Goal: Transaction & Acquisition: Purchase product/service

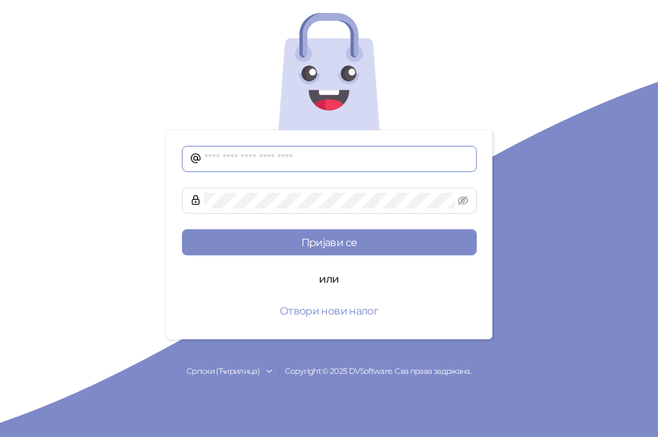
click at [311, 160] on input "text" at bounding box center [336, 159] width 265 height 16
click at [267, 371] on icon at bounding box center [269, 371] width 9 height 9
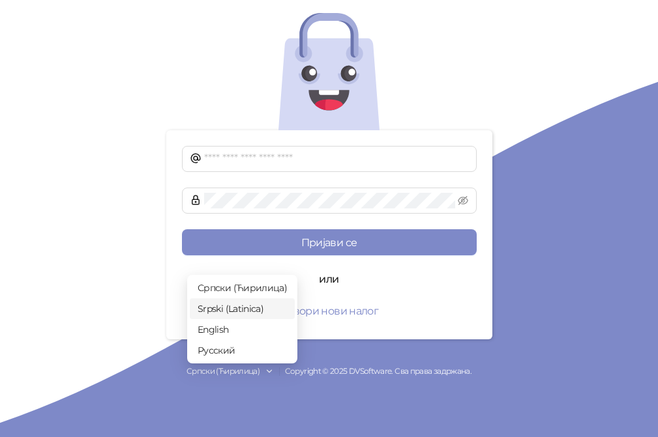
click at [249, 309] on span "Srpski (Latinica)" at bounding box center [241, 309] width 89 height 14
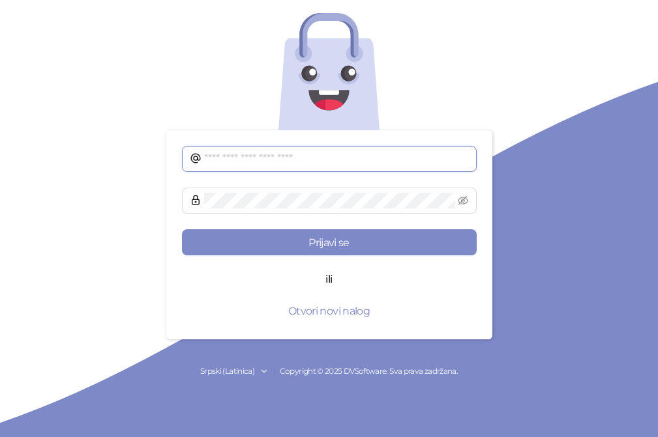
click at [255, 156] on input "text" at bounding box center [336, 159] width 265 height 16
type input "**********"
click at [465, 199] on icon "eye-invisible" at bounding box center [463, 200] width 10 height 9
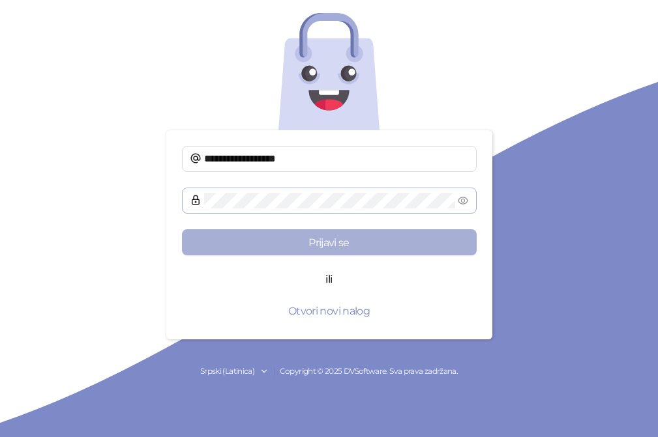
click at [304, 240] on button "Prijavi se" at bounding box center [329, 242] width 295 height 26
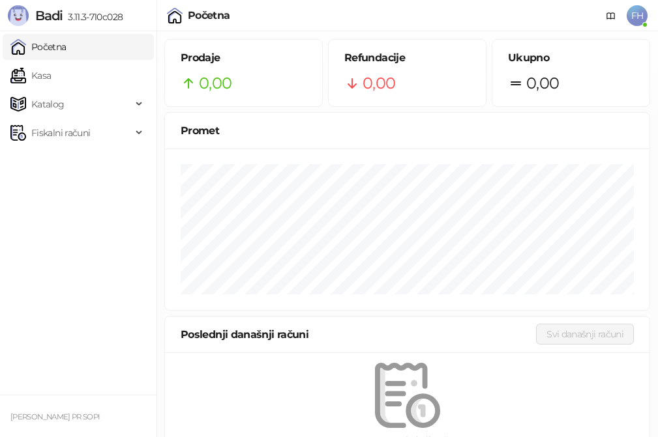
click at [635, 16] on span "FH" at bounding box center [636, 15] width 21 height 21
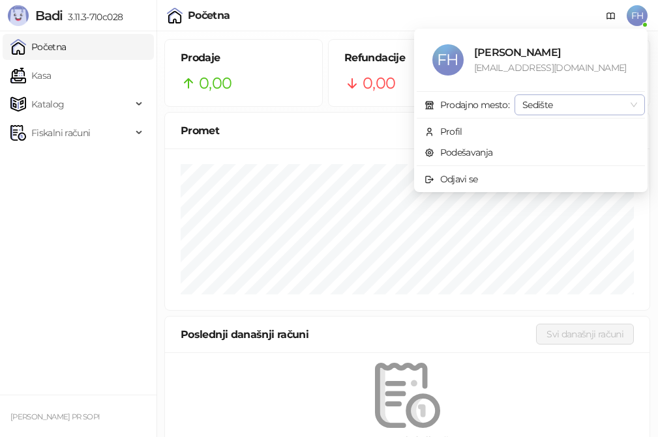
click at [623, 100] on span "Sedište" at bounding box center [579, 105] width 115 height 20
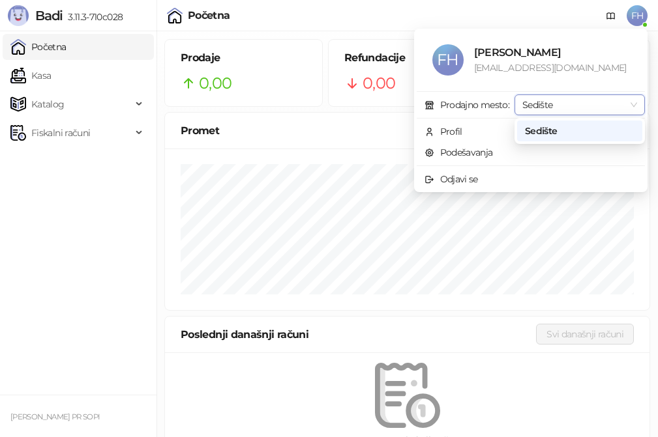
click at [624, 100] on span "Sedište" at bounding box center [579, 105] width 115 height 20
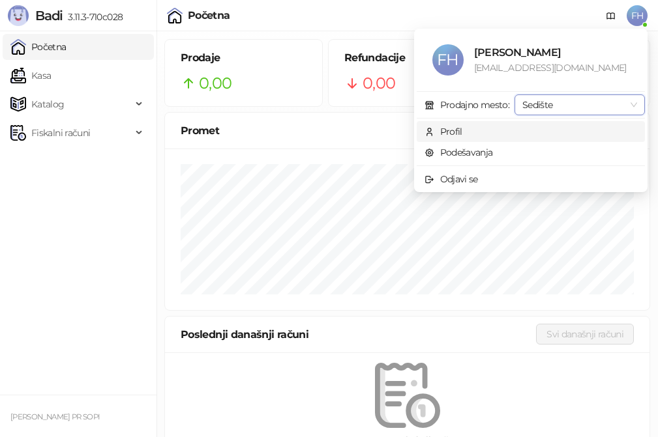
click at [465, 129] on span "Profil" at bounding box center [530, 131] width 212 height 14
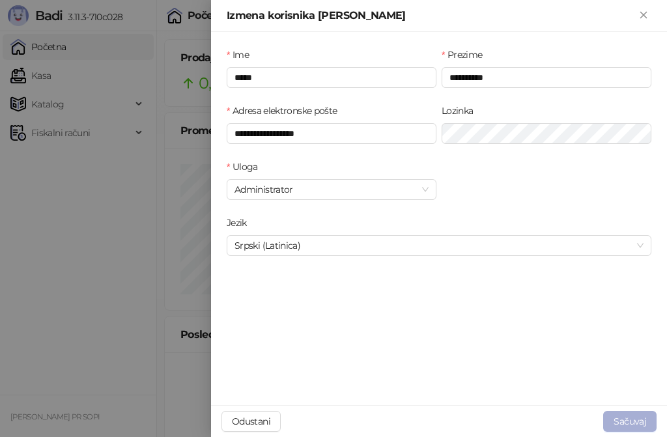
click at [628, 420] on button "Sačuvaj" at bounding box center [630, 421] width 53 height 21
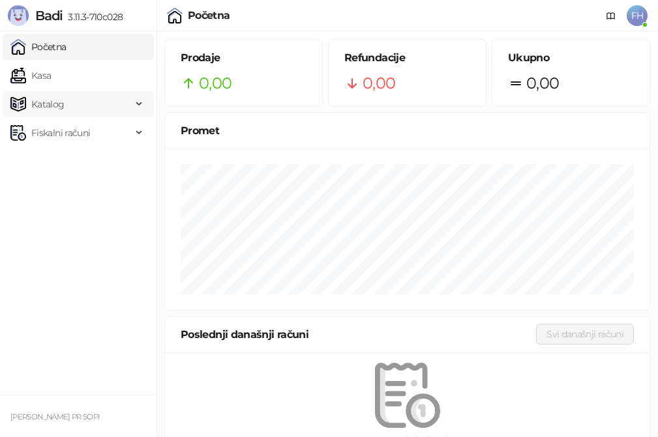
click at [50, 104] on span "Katalog" at bounding box center [47, 104] width 33 height 26
click at [51, 190] on link "Artikli" at bounding box center [39, 190] width 46 height 26
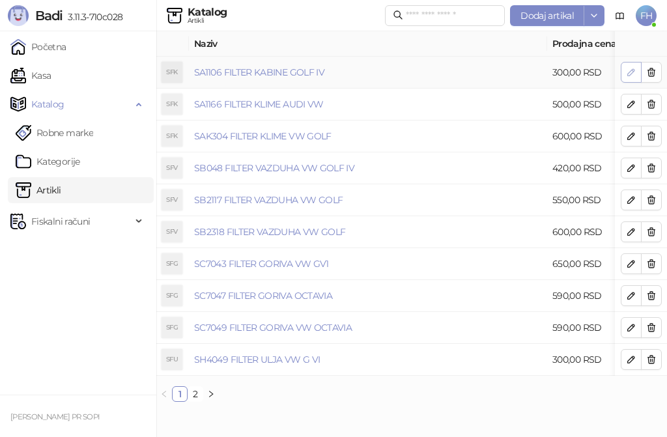
click at [627, 72] on icon "button" at bounding box center [631, 72] width 10 height 10
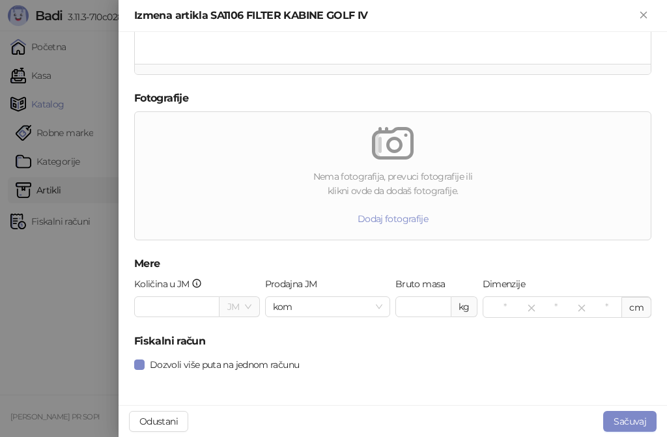
scroll to position [456, 0]
click at [166, 417] on button "Odustani" at bounding box center [158, 421] width 59 height 21
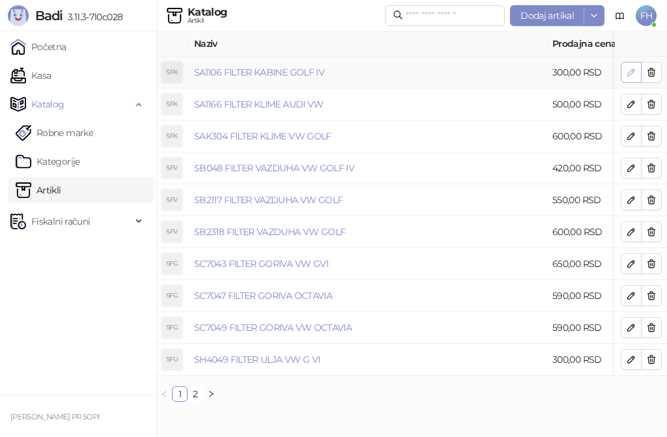
click at [631, 72] on icon "button" at bounding box center [631, 72] width 7 height 7
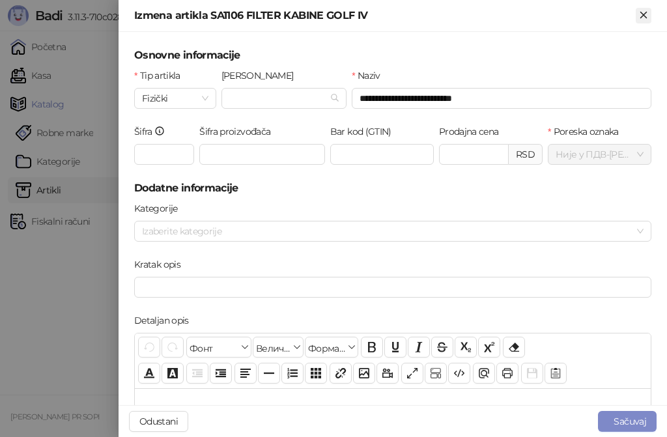
click at [645, 12] on icon "Zatvori" at bounding box center [644, 15] width 12 height 12
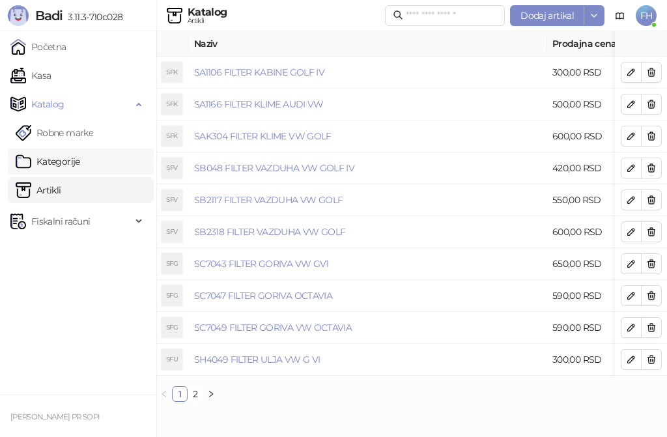
click at [63, 160] on link "Kategorije" at bounding box center [48, 162] width 65 height 26
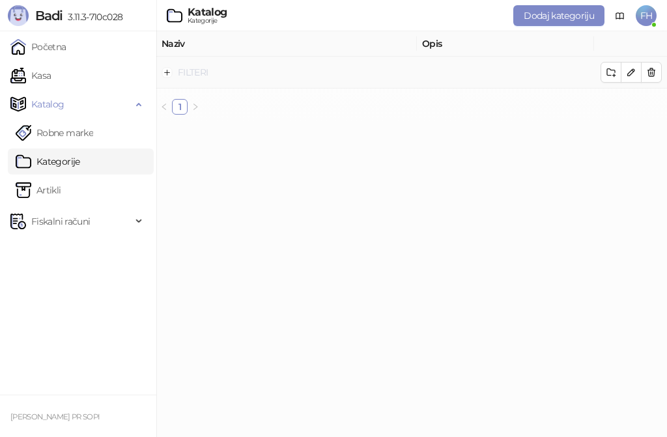
click at [184, 70] on link "FILTERI" at bounding box center [193, 72] width 31 height 12
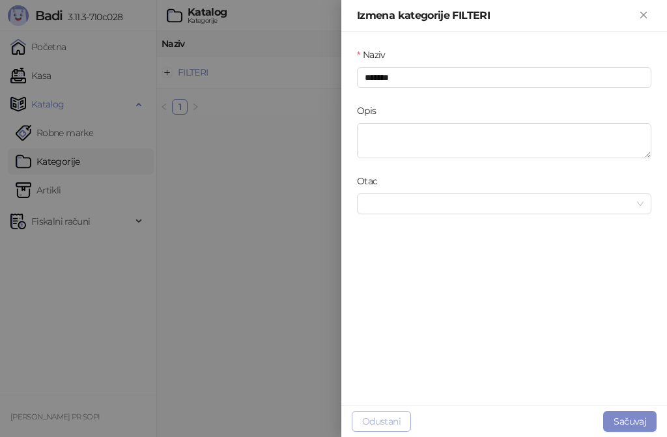
click at [384, 420] on button "Odustani" at bounding box center [381, 421] width 59 height 21
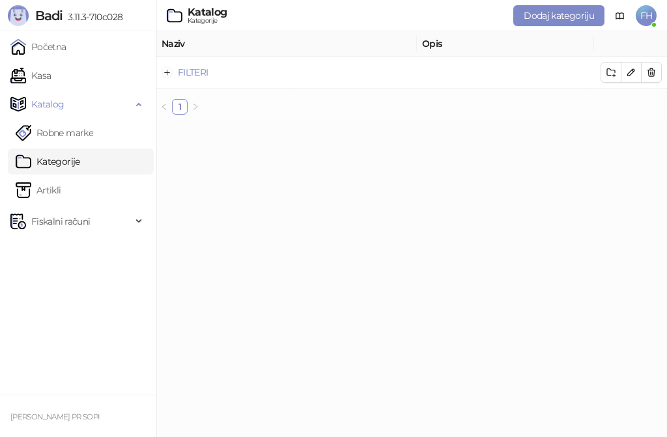
click at [58, 162] on link "Kategorije" at bounding box center [48, 162] width 65 height 26
click at [630, 72] on icon "button" at bounding box center [631, 72] width 7 height 7
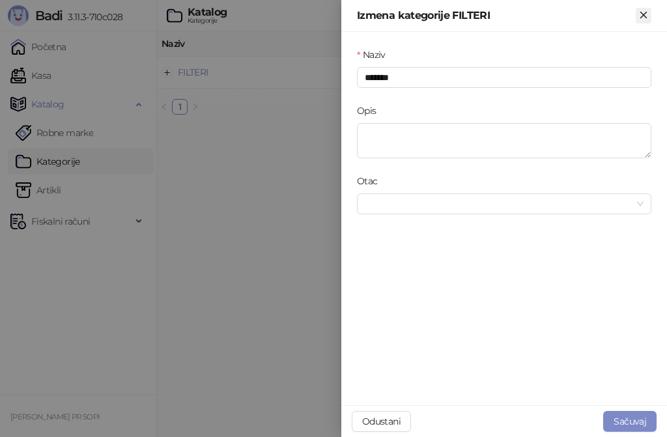
click at [643, 14] on icon "Zatvori" at bounding box center [644, 15] width 6 height 6
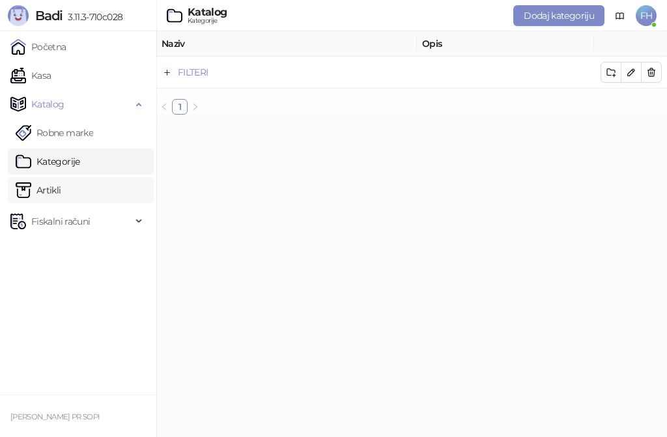
click at [61, 188] on link "Artikli" at bounding box center [39, 190] width 46 height 26
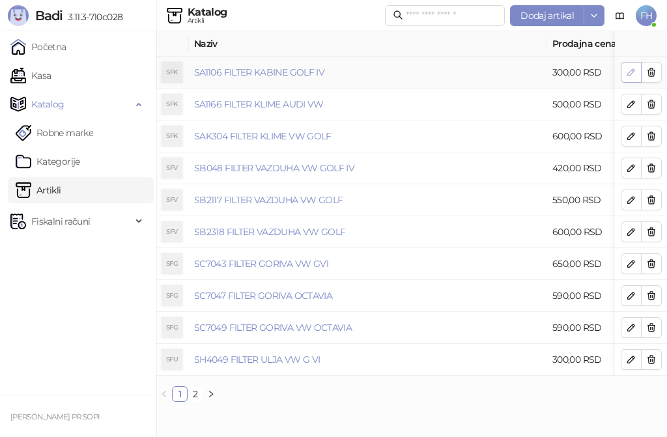
click at [634, 72] on icon "button" at bounding box center [631, 72] width 7 height 7
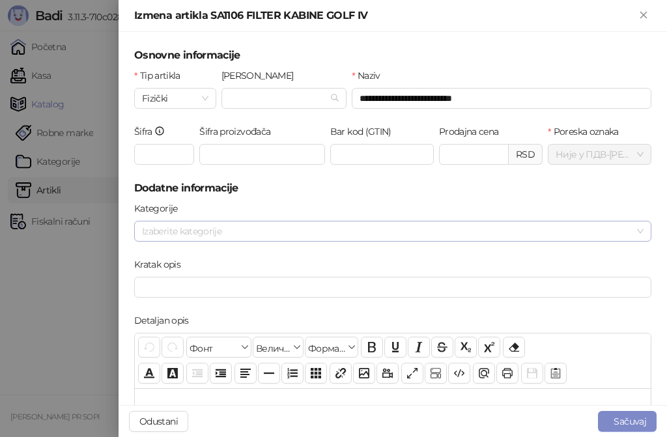
click at [595, 237] on div at bounding box center [386, 231] width 499 height 18
click at [122, 171] on div "**********" at bounding box center [393, 218] width 549 height 373
click at [643, 12] on icon "Zatvori" at bounding box center [644, 15] width 12 height 12
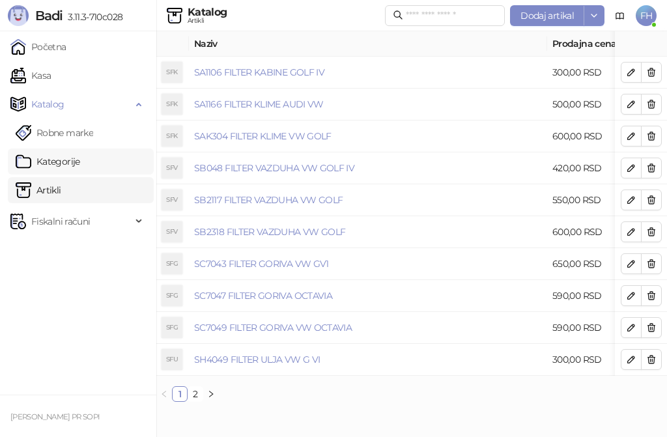
click at [80, 159] on link "Kategorije" at bounding box center [48, 162] width 65 height 26
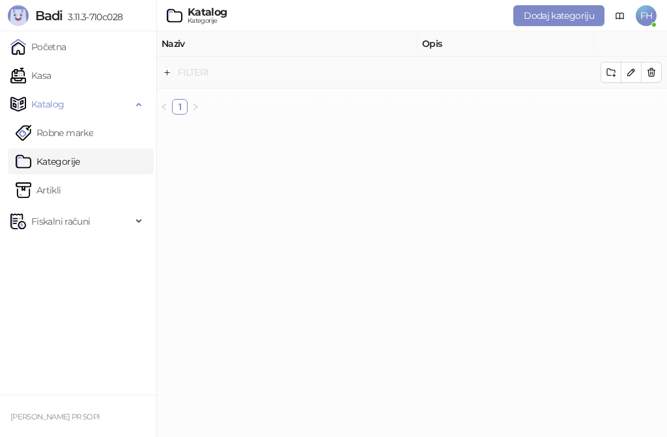
click at [202, 72] on link "FILTERI" at bounding box center [193, 72] width 31 height 12
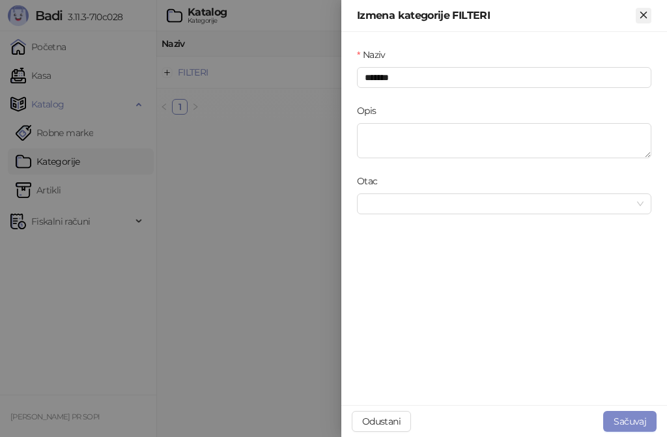
click at [646, 13] on icon "Zatvori" at bounding box center [644, 15] width 6 height 6
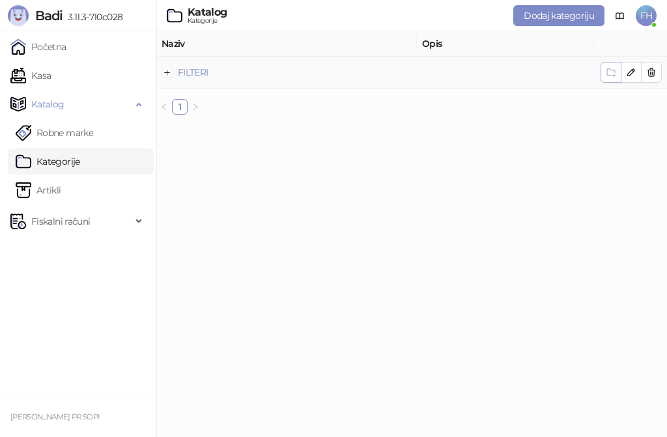
click at [615, 72] on icon "button" at bounding box center [611, 73] width 8 height 8
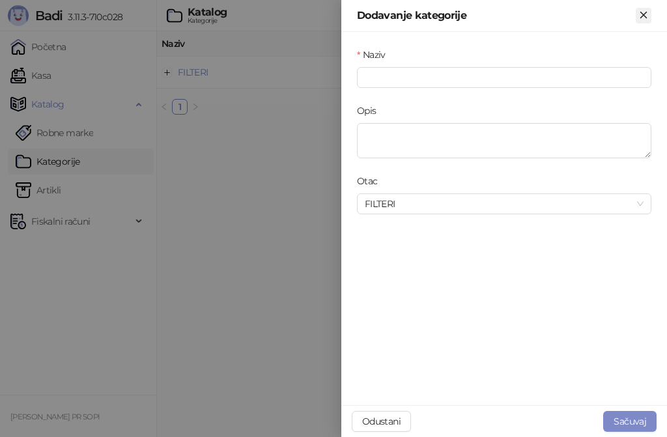
click at [648, 15] on icon "Zatvori" at bounding box center [644, 15] width 12 height 12
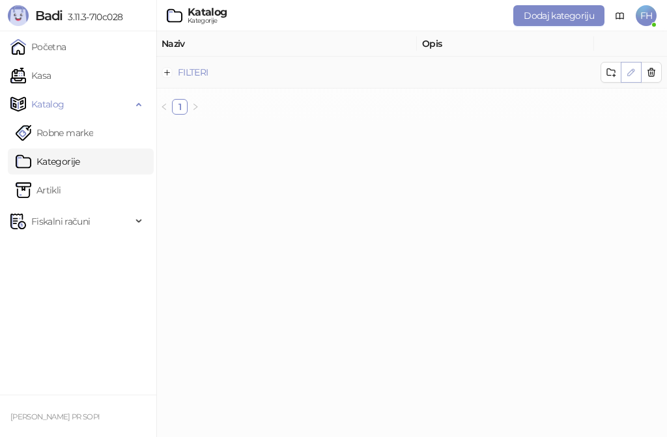
click at [631, 73] on icon "button" at bounding box center [631, 72] width 10 height 10
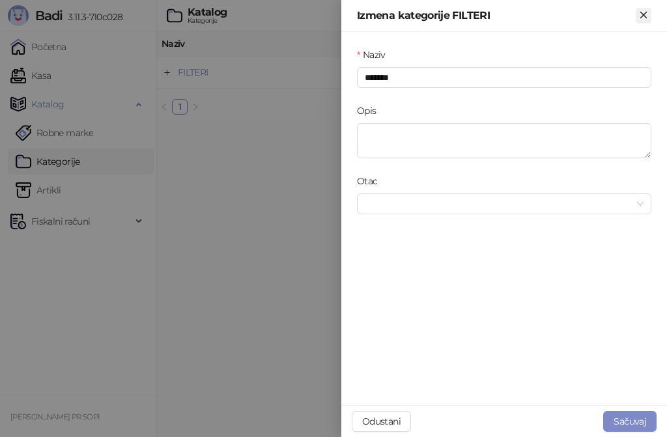
click at [642, 12] on icon "Zatvori" at bounding box center [644, 15] width 12 height 12
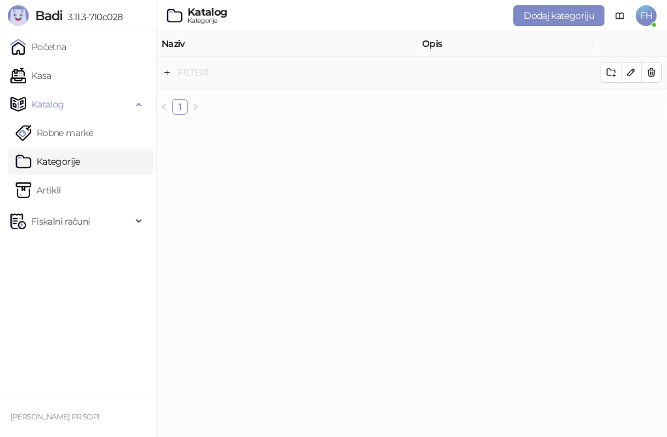
click at [192, 68] on link "FILTERI" at bounding box center [193, 72] width 31 height 12
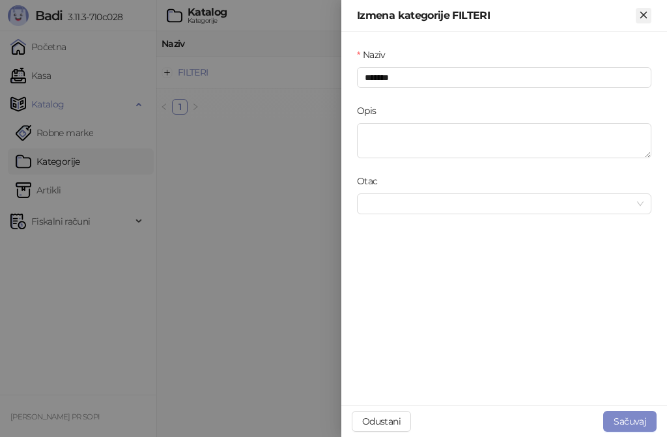
click at [646, 16] on icon "Zatvori" at bounding box center [644, 15] width 6 height 6
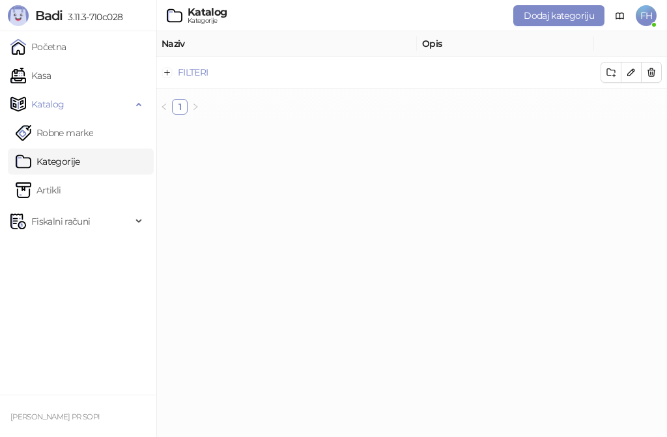
click at [68, 158] on link "Kategorije" at bounding box center [48, 162] width 65 height 26
click at [178, 106] on link "1" at bounding box center [180, 107] width 14 height 14
click at [178, 107] on link "1" at bounding box center [180, 107] width 14 height 14
click at [55, 188] on link "Artikli" at bounding box center [39, 190] width 46 height 26
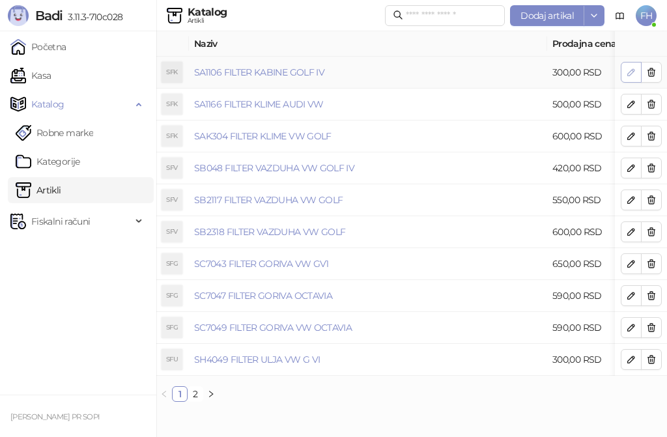
click at [632, 70] on icon "button" at bounding box center [631, 72] width 10 height 10
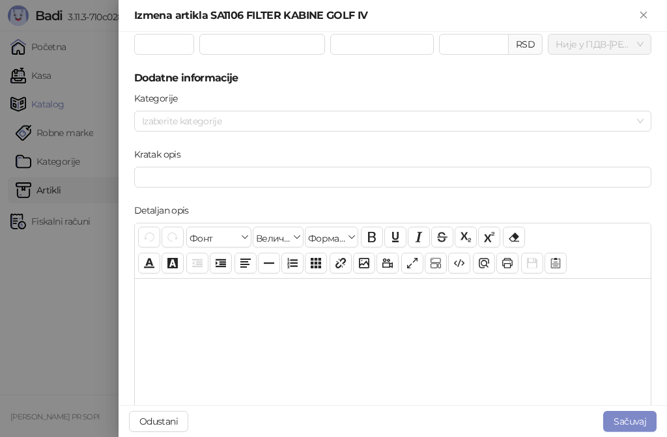
scroll to position [130, 0]
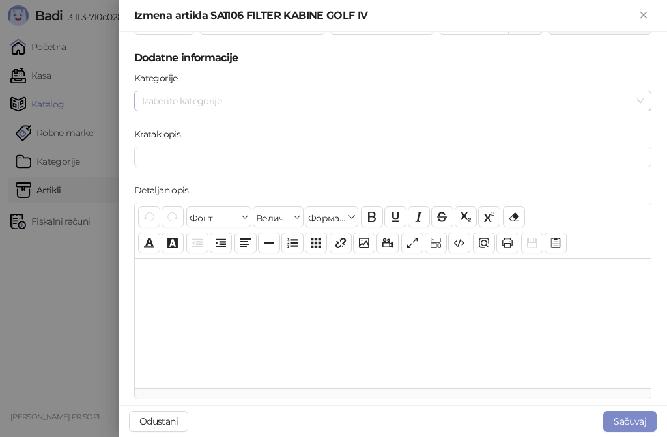
click at [361, 104] on div at bounding box center [386, 101] width 499 height 18
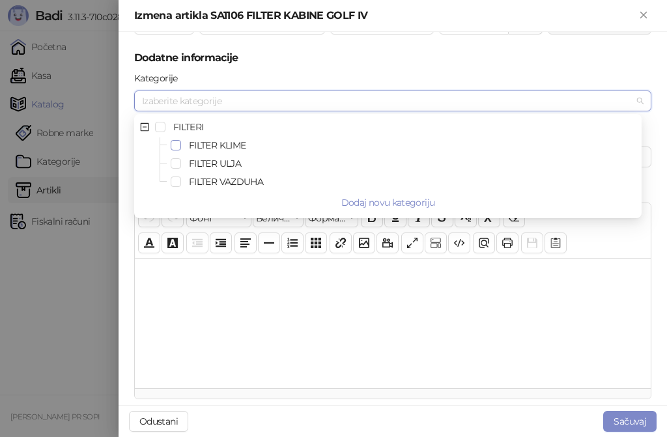
click at [175, 145] on span "Select FILTER KLIME" at bounding box center [176, 145] width 10 height 10
click at [622, 420] on button "Sačuvaj" at bounding box center [630, 421] width 53 height 21
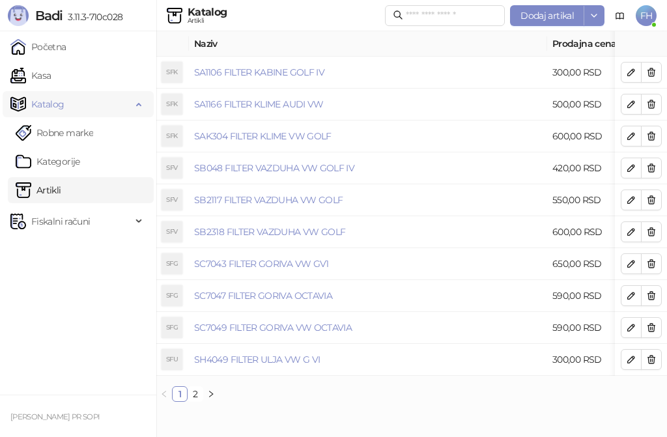
click at [62, 101] on span "Katalog" at bounding box center [47, 104] width 33 height 26
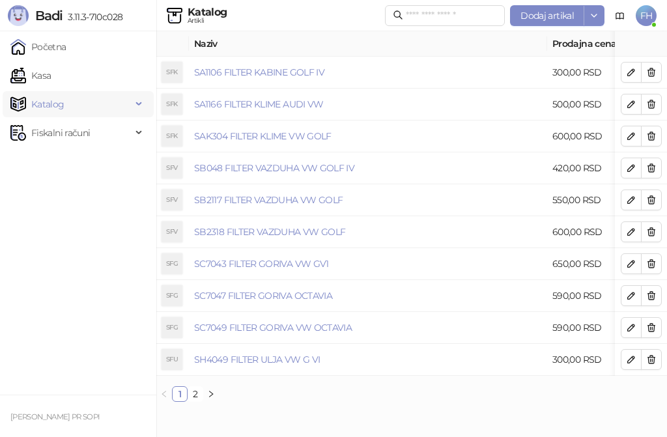
click at [61, 103] on span "Katalog" at bounding box center [47, 104] width 33 height 26
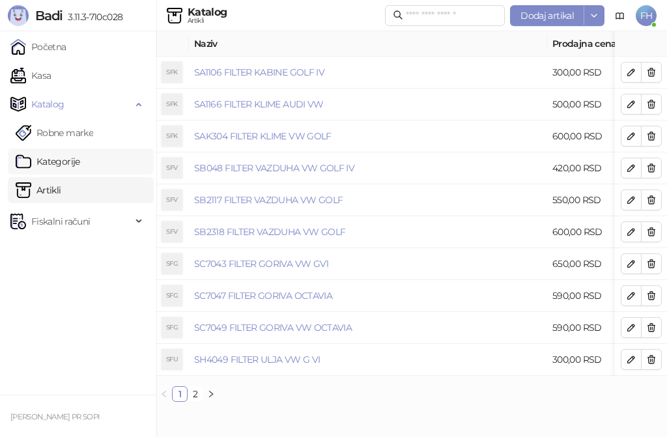
click at [68, 160] on link "Kategorije" at bounding box center [48, 162] width 65 height 26
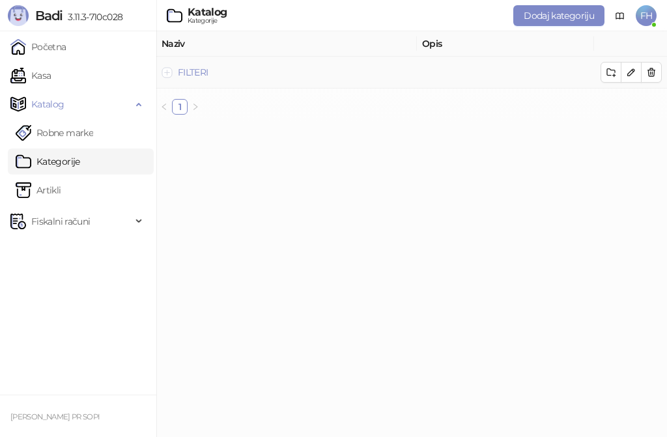
click at [167, 70] on button "Proširi red" at bounding box center [167, 72] width 10 height 10
click at [630, 102] on icon "button" at bounding box center [631, 104] width 10 height 10
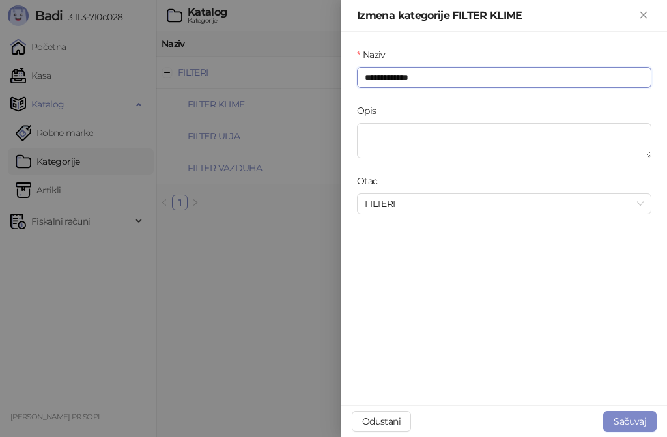
drag, startPoint x: 429, startPoint y: 76, endPoint x: 408, endPoint y: 81, distance: 22.0
click at [405, 80] on input "**********" at bounding box center [504, 77] width 295 height 21
type input "**********"
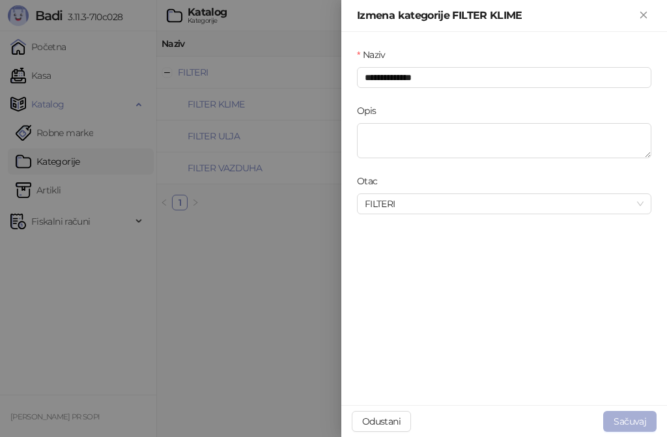
click at [637, 418] on button "Sačuvaj" at bounding box center [630, 421] width 53 height 21
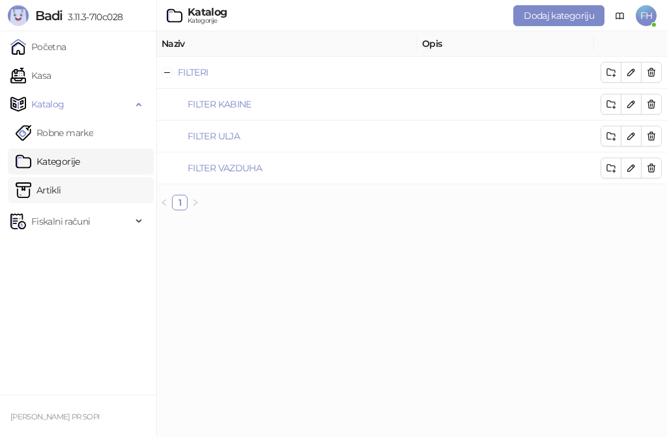
click at [47, 186] on link "Artikli" at bounding box center [39, 190] width 46 height 26
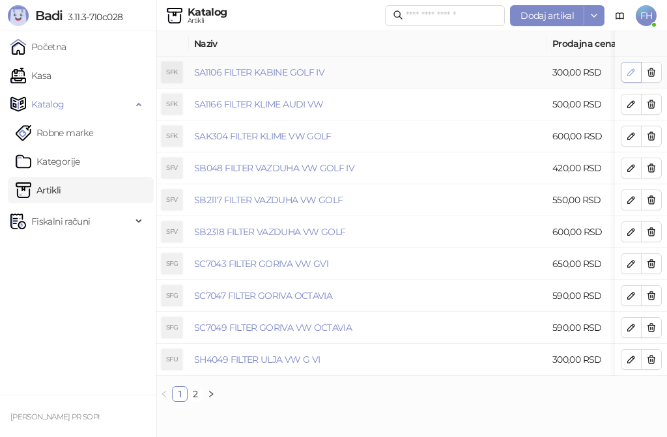
click at [630, 65] on button "button" at bounding box center [631, 72] width 21 height 21
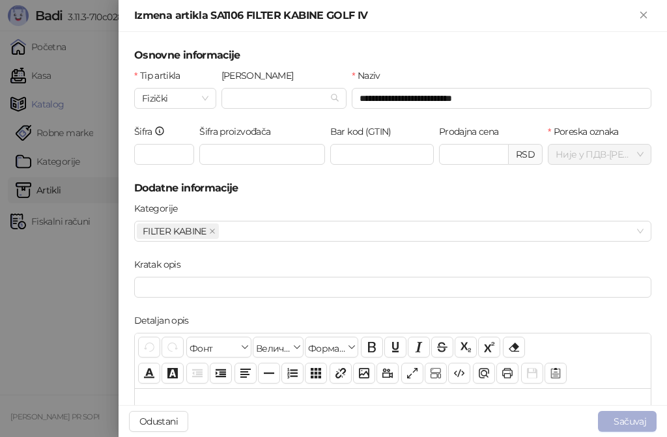
click at [630, 423] on button "Sačuvaj" at bounding box center [627, 421] width 59 height 21
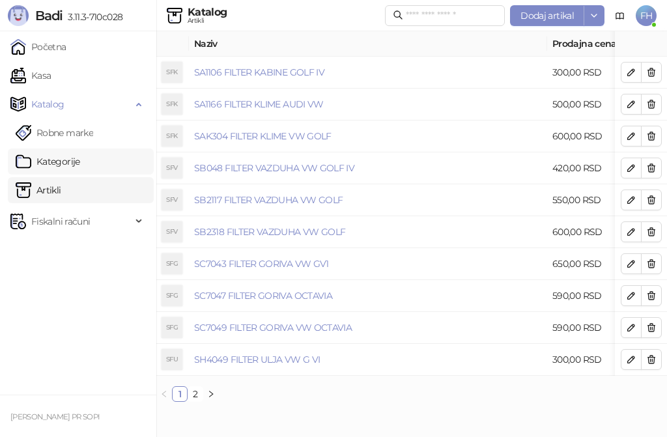
click at [66, 160] on link "Kategorije" at bounding box center [48, 162] width 65 height 26
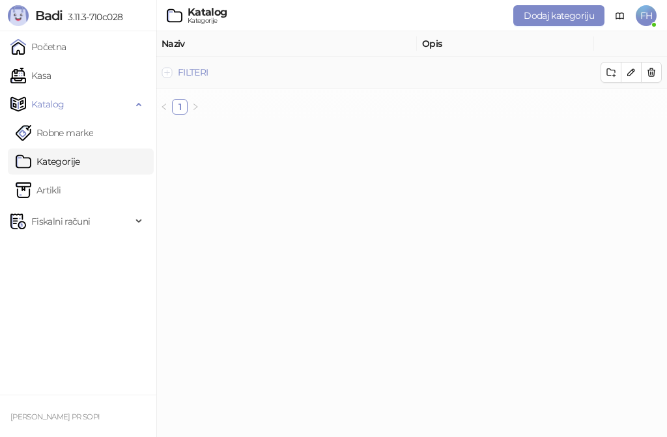
click at [167, 74] on button "Proširi red" at bounding box center [167, 72] width 10 height 10
click at [632, 104] on icon "button" at bounding box center [631, 104] width 10 height 10
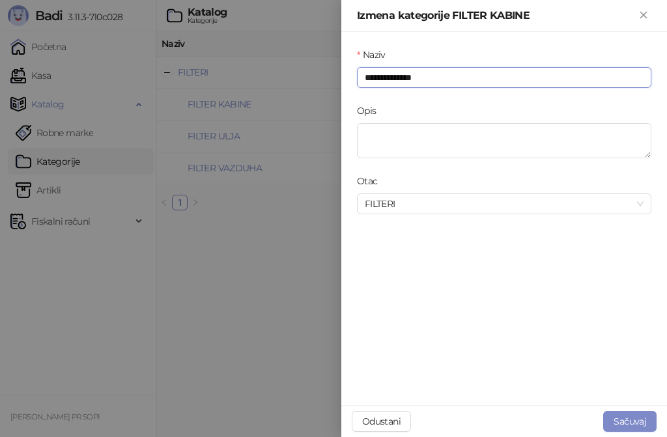
drag, startPoint x: 429, startPoint y: 77, endPoint x: 404, endPoint y: 80, distance: 25.6
click at [404, 80] on input "**********" at bounding box center [504, 77] width 295 height 21
type input "**********"
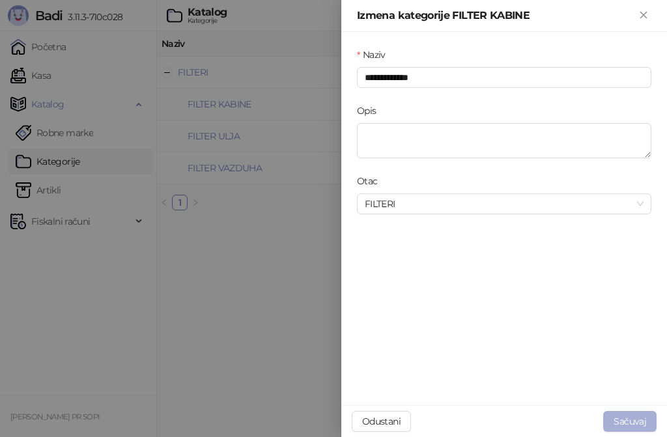
click at [638, 419] on button "Sačuvaj" at bounding box center [630, 421] width 53 height 21
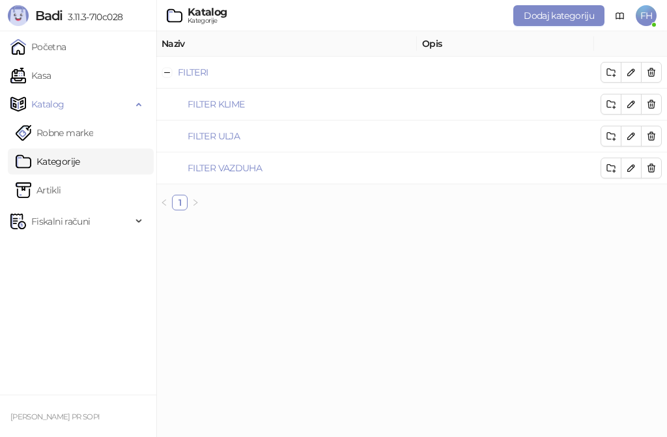
click at [370, 221] on html "Badi 3.11.3-710c028 Početna Kasa Katalog Robne marke Kategorije Artikli Fiskaln…" at bounding box center [333, 110] width 667 height 221
click at [59, 188] on link "Artikli" at bounding box center [39, 190] width 46 height 26
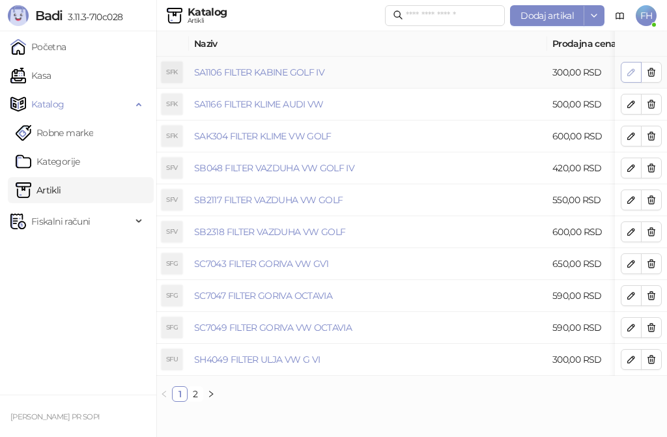
click at [630, 71] on icon "button" at bounding box center [631, 72] width 10 height 10
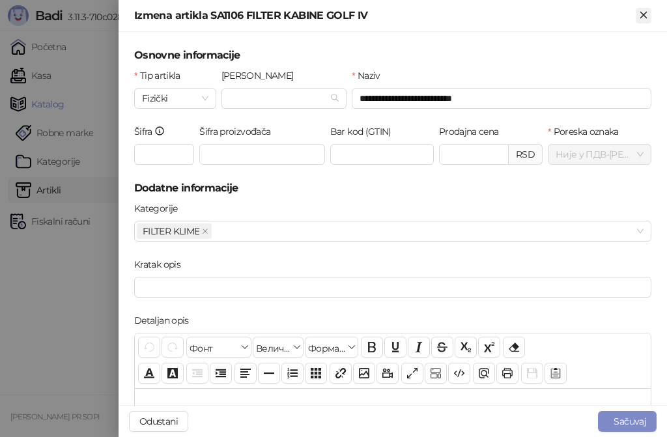
click at [649, 13] on icon "Zatvori" at bounding box center [644, 15] width 12 height 12
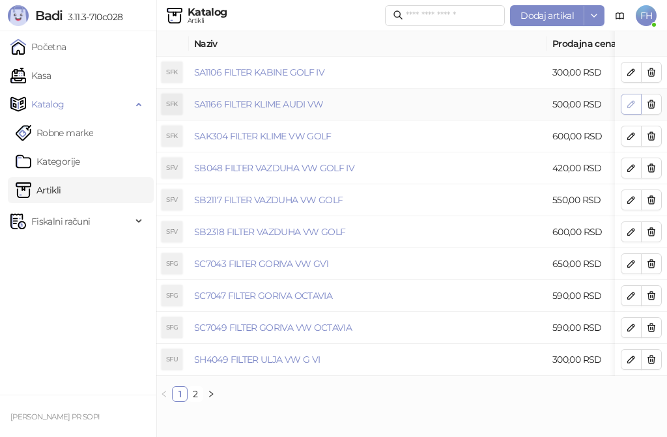
click at [632, 102] on icon "button" at bounding box center [631, 104] width 7 height 7
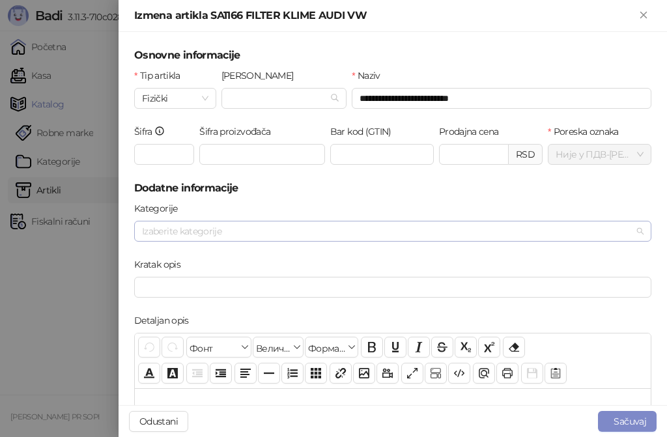
click at [303, 232] on div at bounding box center [386, 231] width 499 height 18
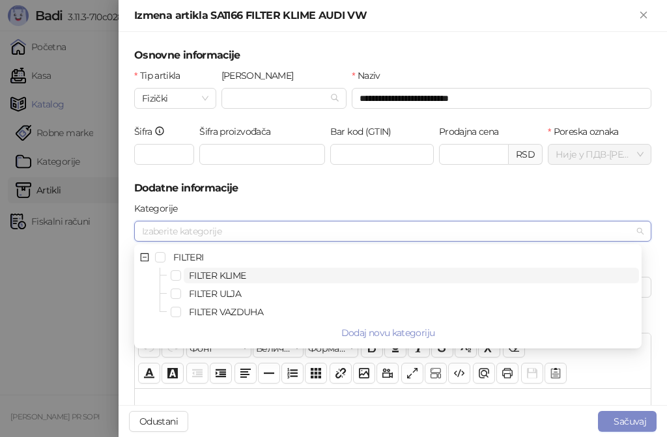
click at [213, 272] on span "FILTER KLIME" at bounding box center [217, 276] width 57 height 12
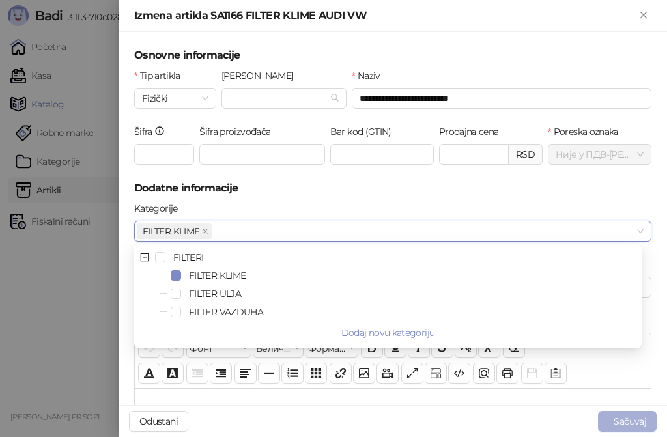
click at [630, 418] on button "Sačuvaj" at bounding box center [627, 421] width 59 height 21
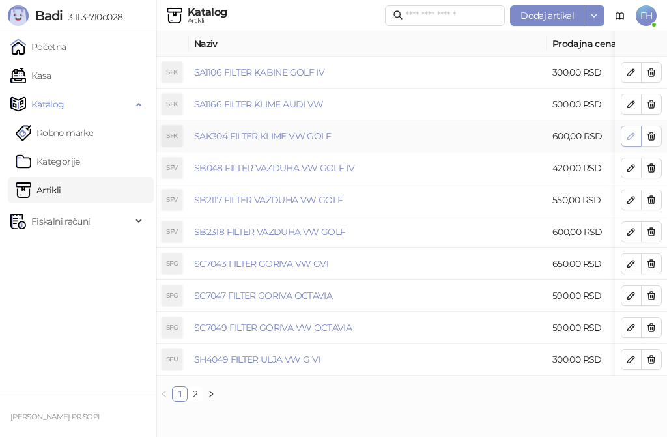
click at [632, 134] on icon "button" at bounding box center [631, 136] width 7 height 7
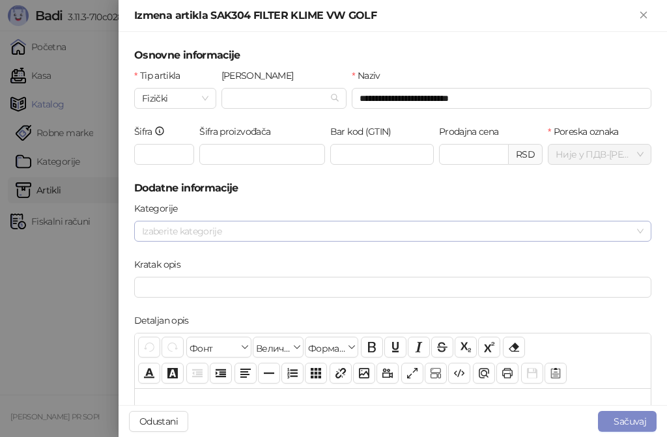
click at [382, 230] on div at bounding box center [386, 231] width 499 height 18
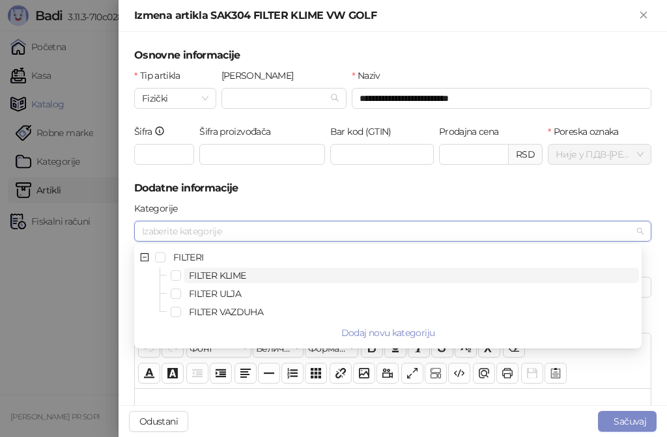
click at [202, 272] on span "FILTER KLIME" at bounding box center [217, 276] width 57 height 12
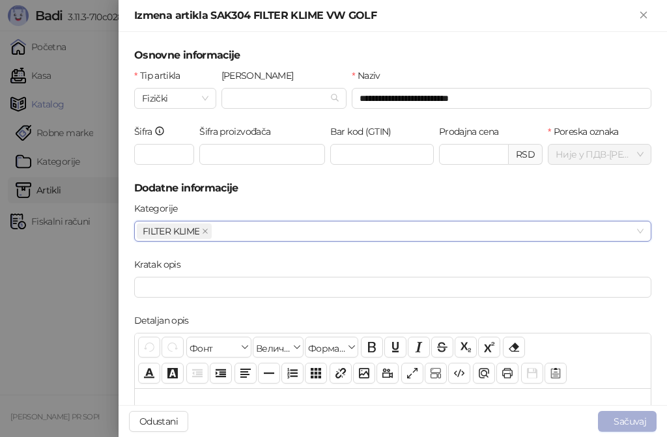
click at [618, 416] on button "Sačuvaj" at bounding box center [627, 421] width 59 height 21
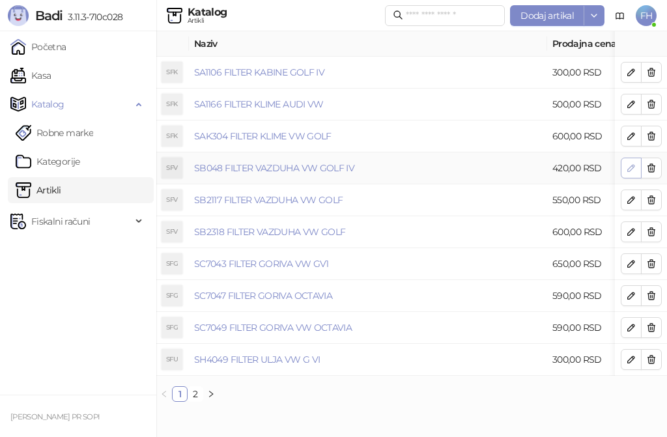
click at [632, 166] on icon "button" at bounding box center [631, 168] width 7 height 7
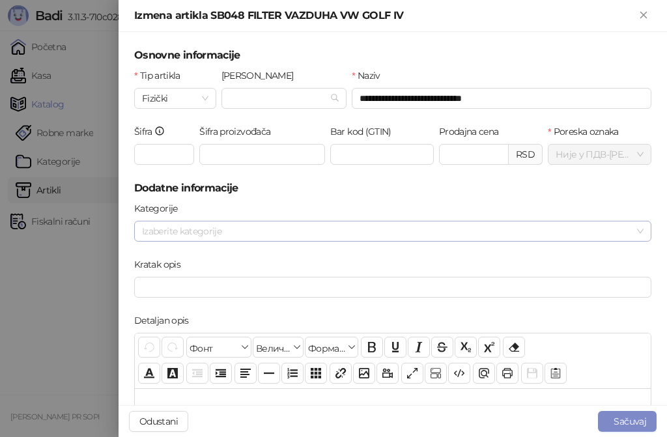
click at [252, 233] on div at bounding box center [386, 231] width 499 height 18
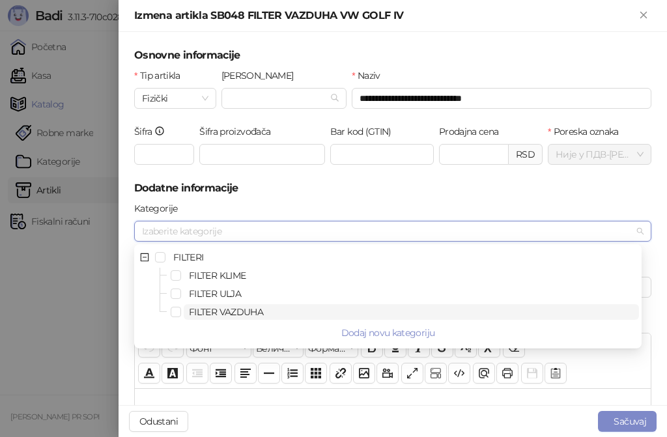
click at [201, 311] on span "FILTER VAZDUHA" at bounding box center [226, 312] width 74 height 12
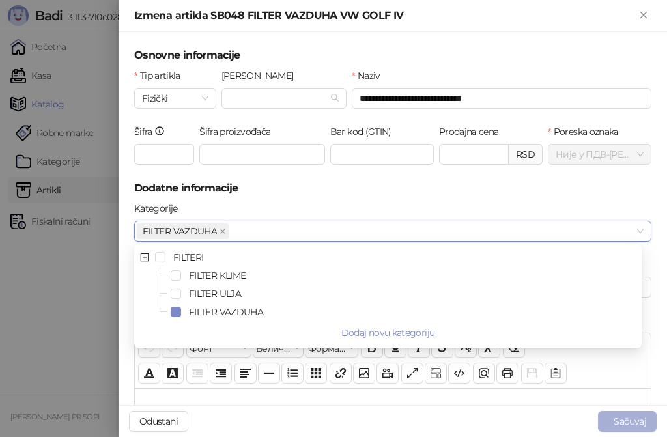
click at [611, 418] on button "Sačuvaj" at bounding box center [627, 421] width 59 height 21
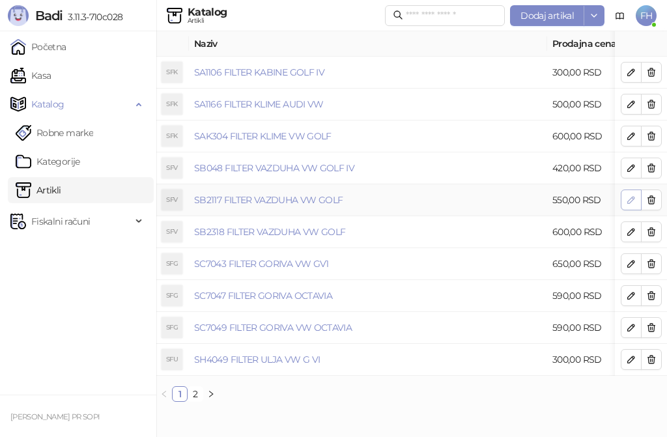
click at [628, 200] on icon "button" at bounding box center [631, 200] width 10 height 10
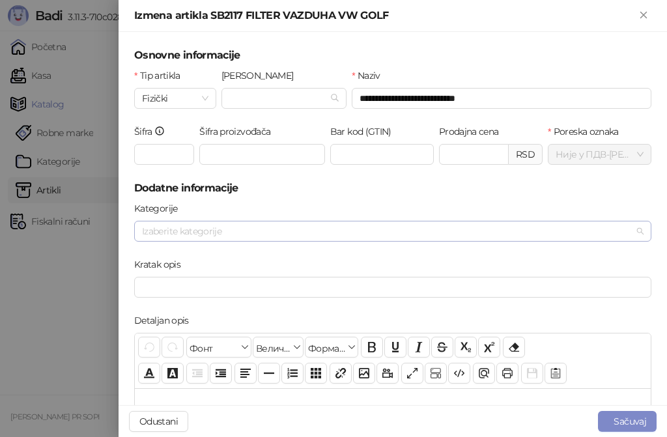
click at [251, 225] on div at bounding box center [386, 231] width 499 height 18
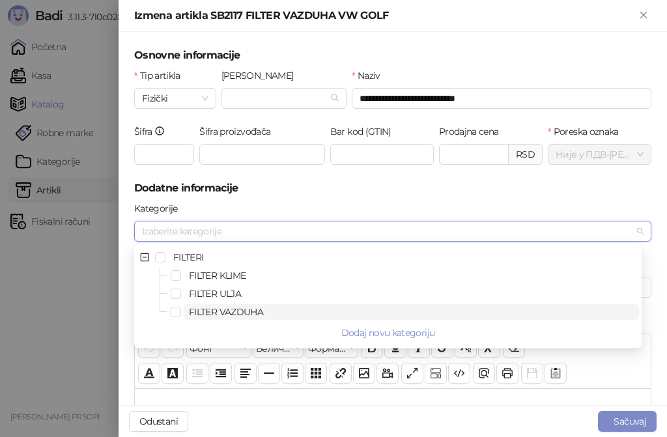
click at [219, 308] on span "FILTER VAZDUHA" at bounding box center [226, 312] width 74 height 12
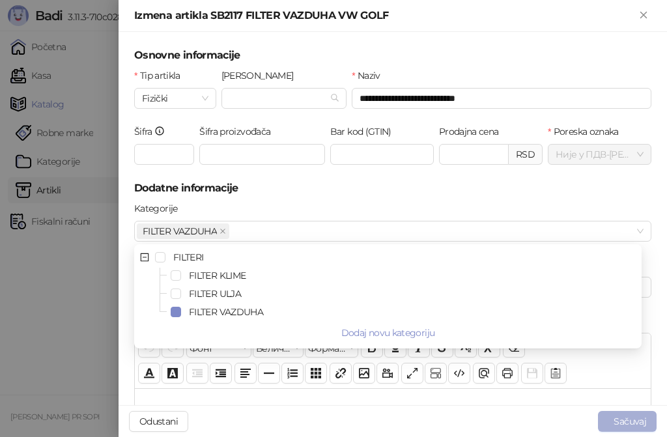
click at [633, 422] on button "Sačuvaj" at bounding box center [627, 421] width 59 height 21
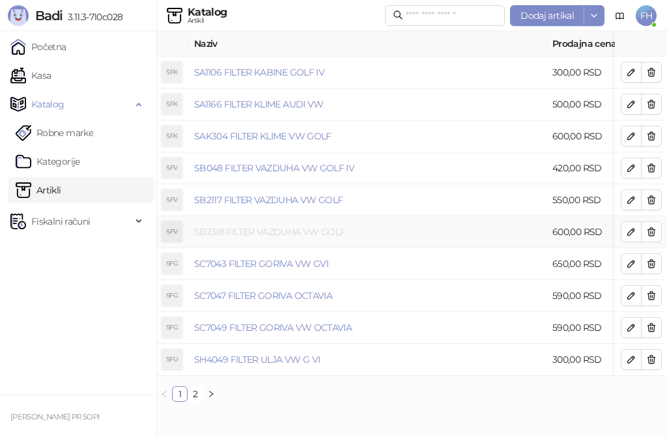
click at [313, 231] on link "SB2318 FILTER VAZDUHA VW GOLF" at bounding box center [269, 232] width 151 height 12
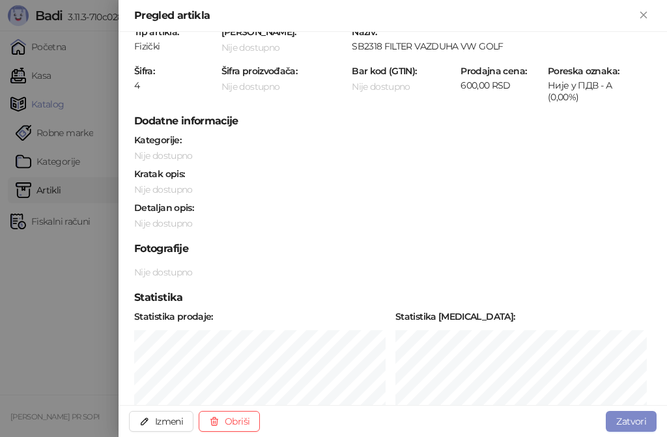
scroll to position [65, 0]
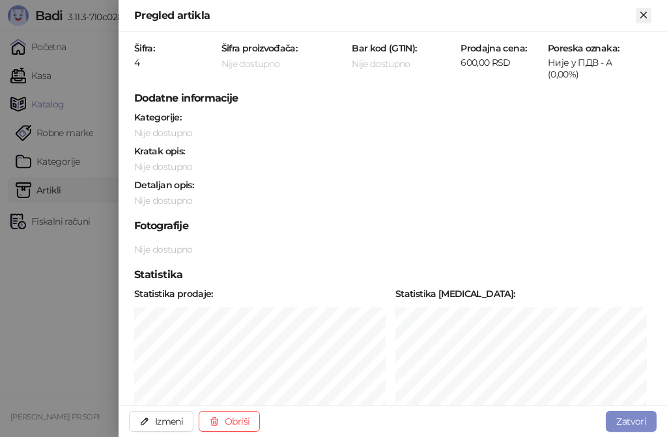
click at [645, 14] on icon "Zatvori" at bounding box center [644, 15] width 6 height 6
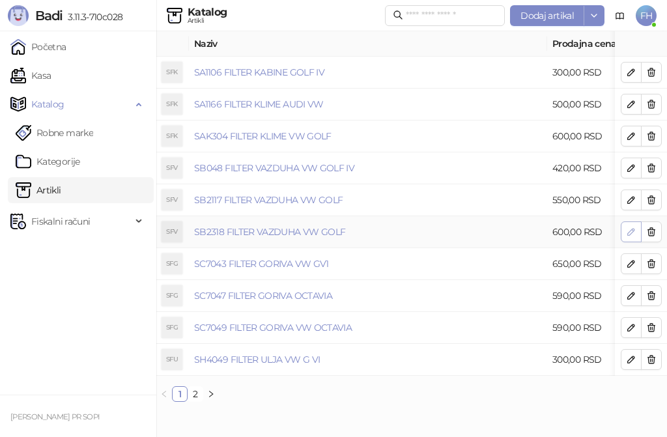
click at [633, 230] on icon "button" at bounding box center [631, 232] width 10 height 10
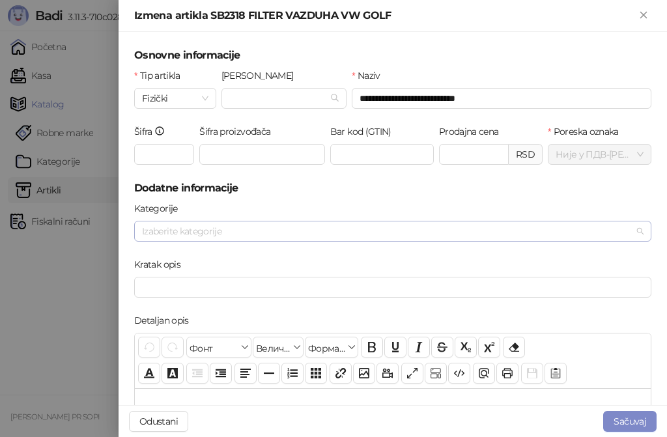
click at [347, 231] on div at bounding box center [386, 231] width 499 height 18
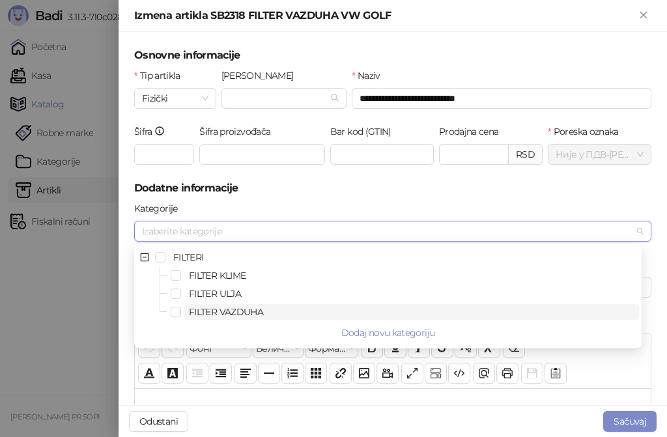
click at [209, 311] on span "FILTER VAZDUHA" at bounding box center [226, 312] width 74 height 12
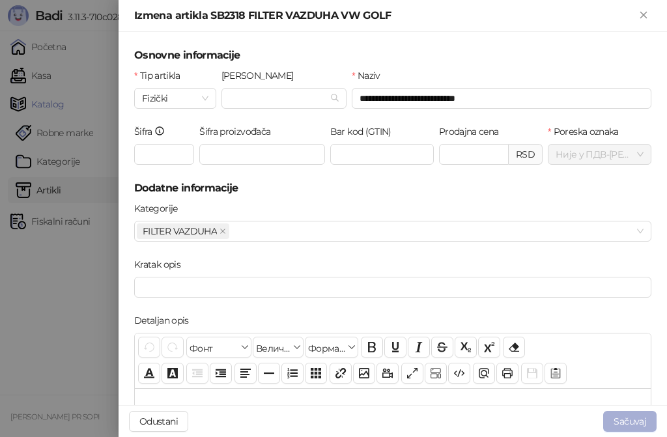
click at [631, 418] on button "Sačuvaj" at bounding box center [630, 421] width 53 height 21
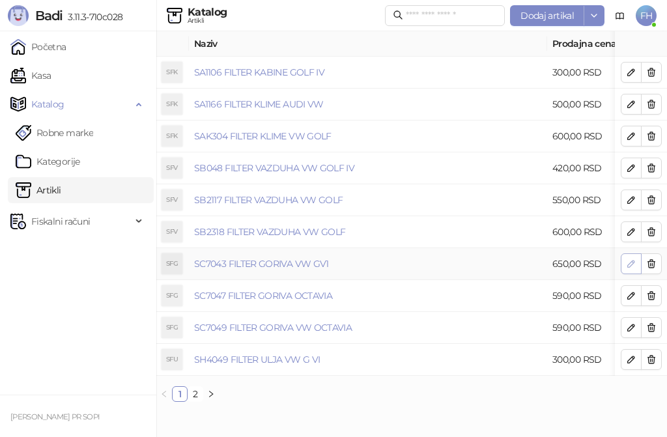
click at [633, 260] on icon "button" at bounding box center [631, 264] width 10 height 10
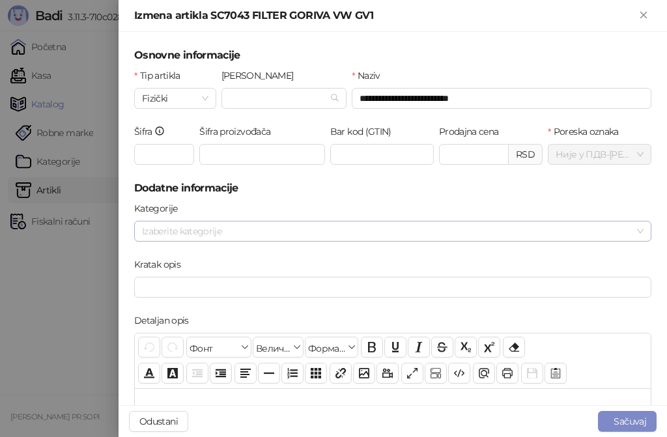
click at [296, 227] on div at bounding box center [386, 231] width 499 height 18
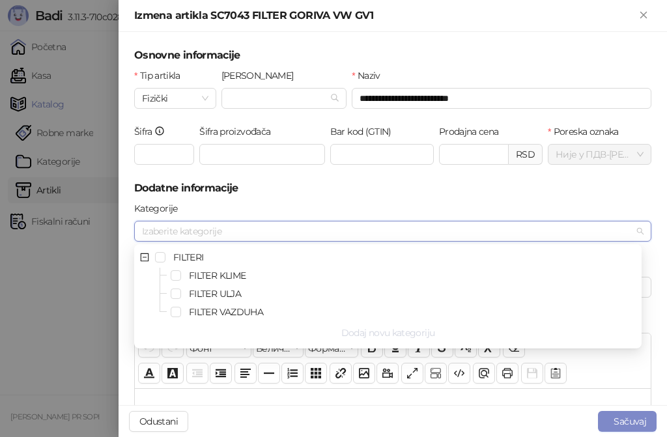
click at [392, 331] on button "Dodaj novu kategoriju" at bounding box center [388, 333] width 502 height 21
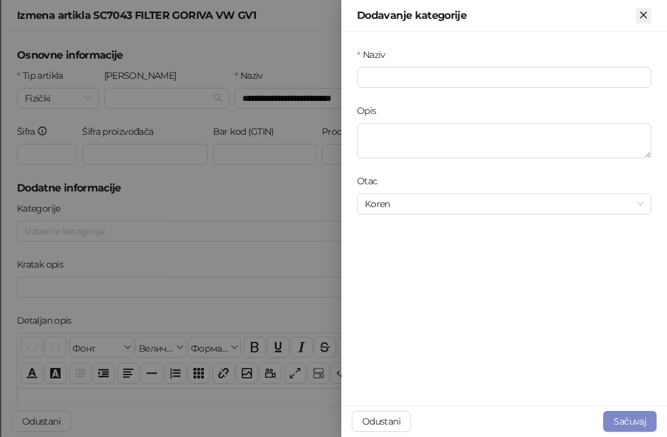
click at [647, 13] on icon "Zatvori" at bounding box center [644, 15] width 12 height 12
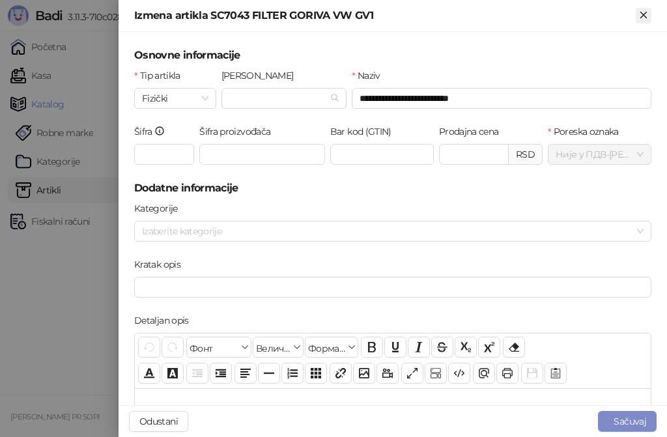
click at [646, 15] on icon "Zatvori" at bounding box center [644, 15] width 12 height 12
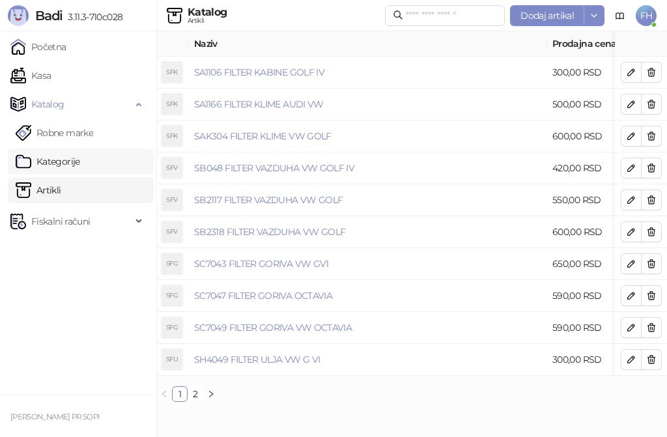
click at [64, 159] on link "Kategorije" at bounding box center [48, 162] width 65 height 26
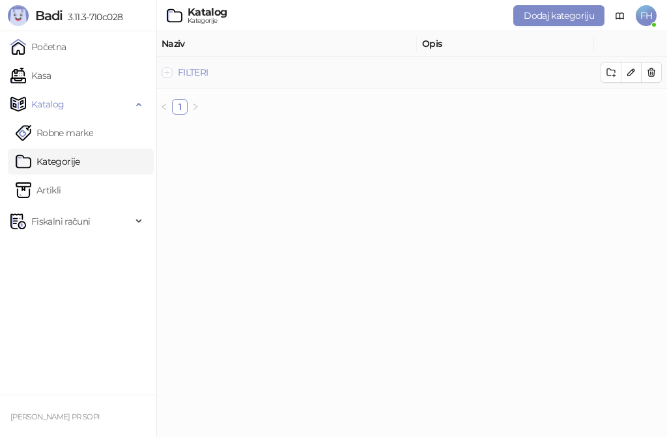
click at [167, 71] on button "Proširi red" at bounding box center [167, 72] width 10 height 10
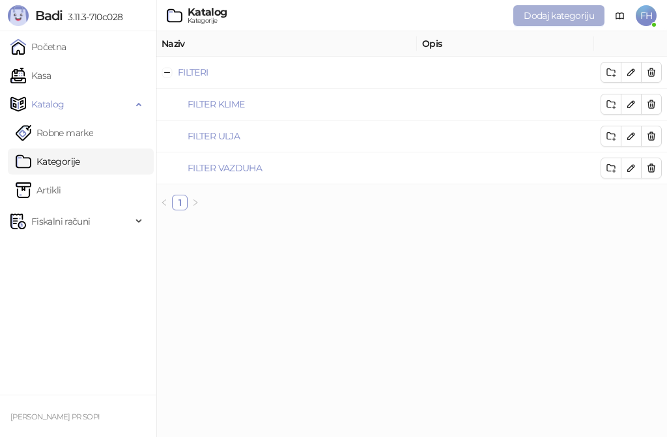
click at [560, 14] on span "Dodaj kategoriju" at bounding box center [559, 16] width 70 height 12
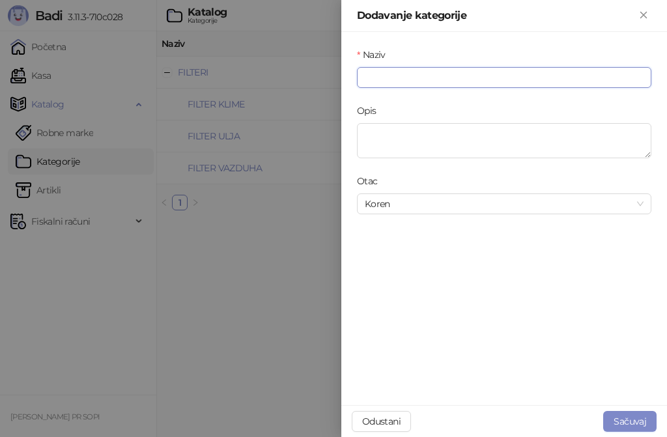
click at [423, 74] on input "Naziv" at bounding box center [504, 77] width 295 height 21
click at [462, 199] on span "Koren" at bounding box center [504, 204] width 279 height 20
type input "**********"
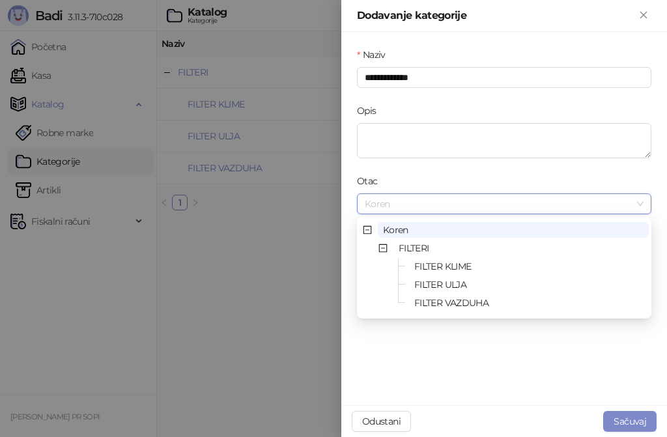
click at [426, 244] on span "FILTERI" at bounding box center [414, 248] width 31 height 12
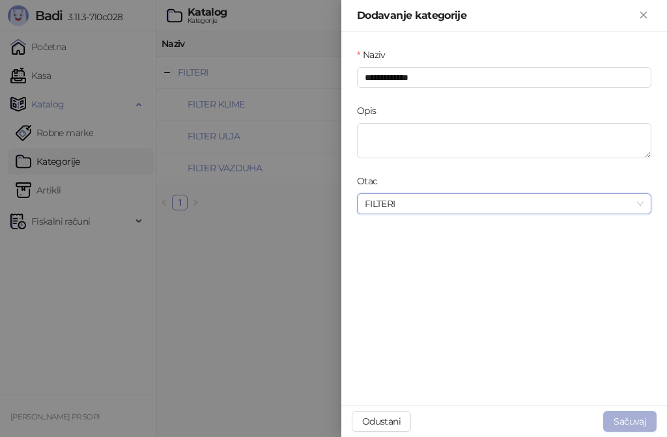
click at [637, 421] on button "Sačuvaj" at bounding box center [630, 421] width 53 height 21
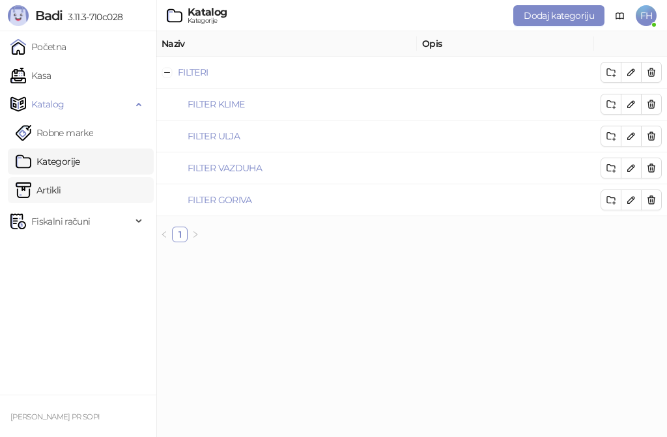
click at [47, 187] on link "Artikli" at bounding box center [39, 190] width 46 height 26
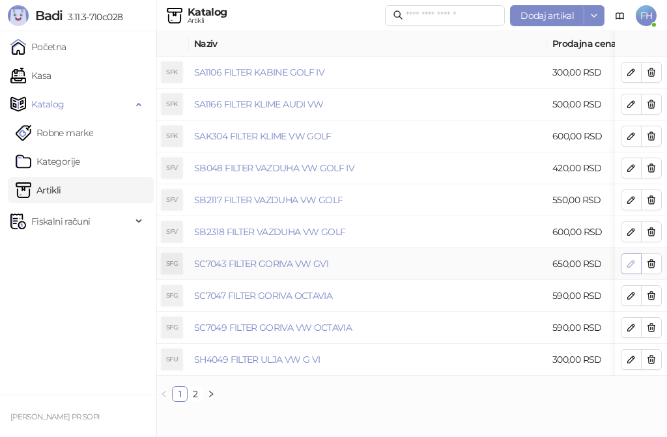
click at [632, 265] on icon "button" at bounding box center [631, 264] width 7 height 7
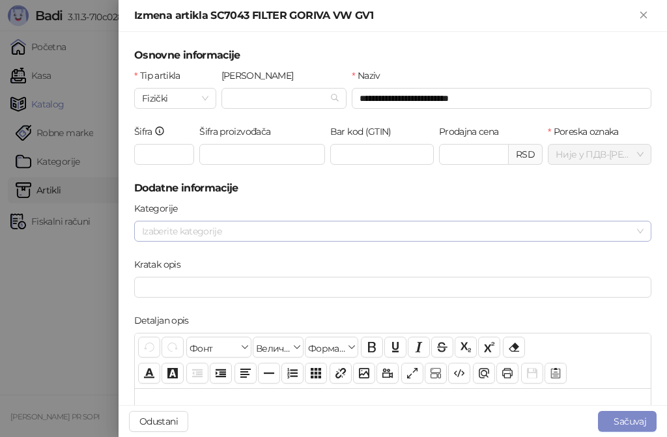
click at [284, 232] on div at bounding box center [386, 231] width 499 height 18
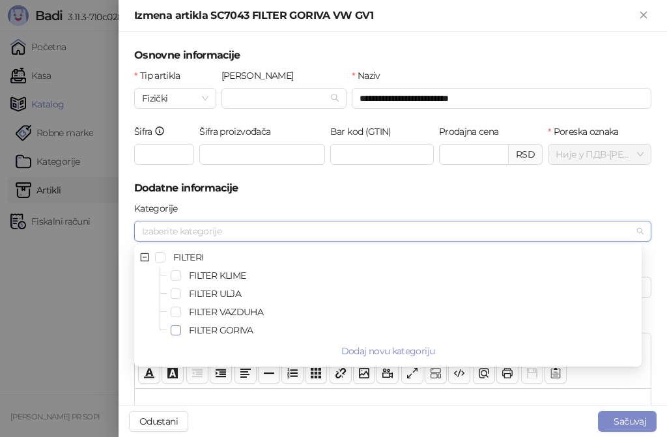
click at [178, 328] on span "Select FILTER GORIVA" at bounding box center [176, 330] width 10 height 10
click at [622, 420] on button "Sačuvaj" at bounding box center [627, 421] width 59 height 21
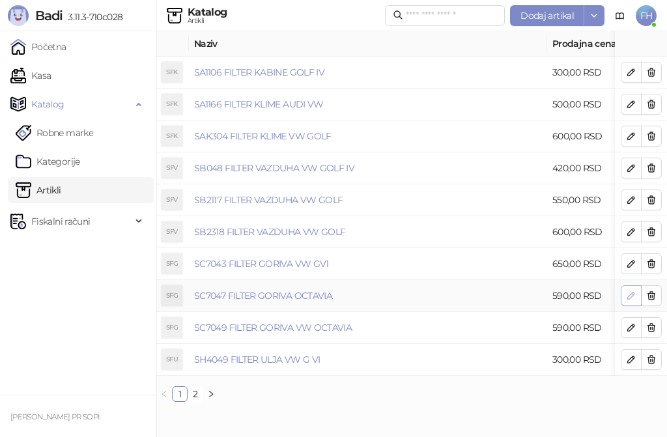
click at [630, 298] on icon "button" at bounding box center [631, 296] width 10 height 10
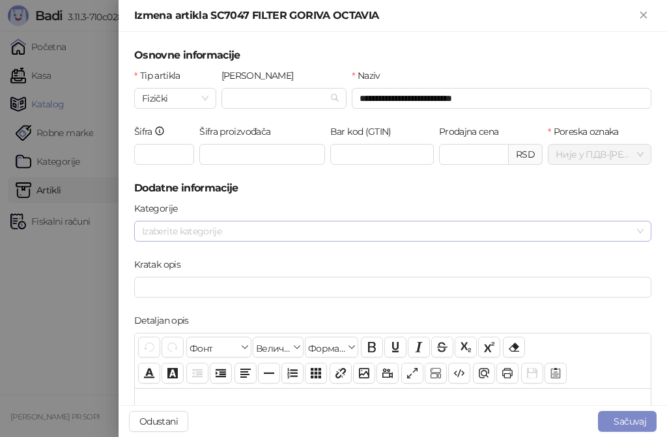
click at [269, 227] on div at bounding box center [386, 231] width 499 height 18
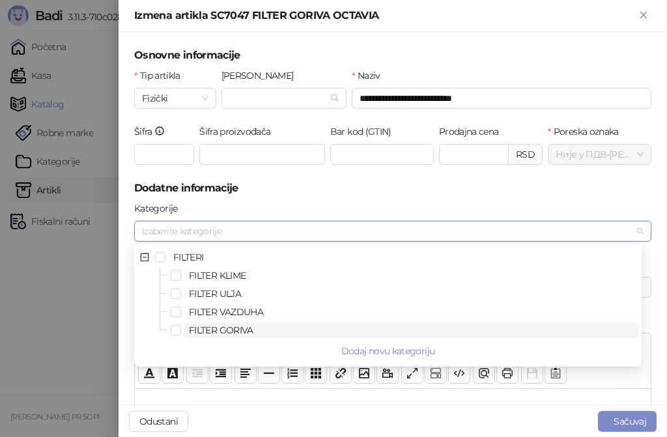
click at [237, 327] on span "FILTER GORIVA" at bounding box center [221, 331] width 65 height 12
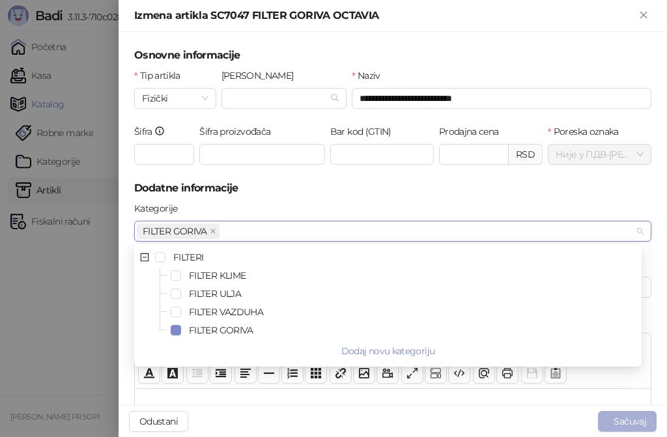
click at [621, 420] on button "Sačuvaj" at bounding box center [627, 421] width 59 height 21
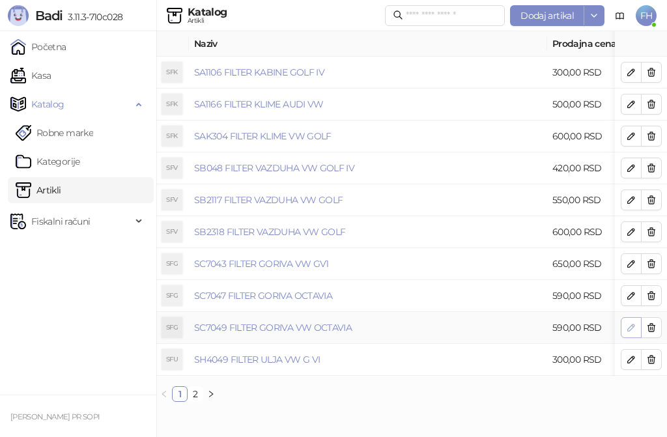
click at [631, 330] on icon "button" at bounding box center [631, 328] width 7 height 7
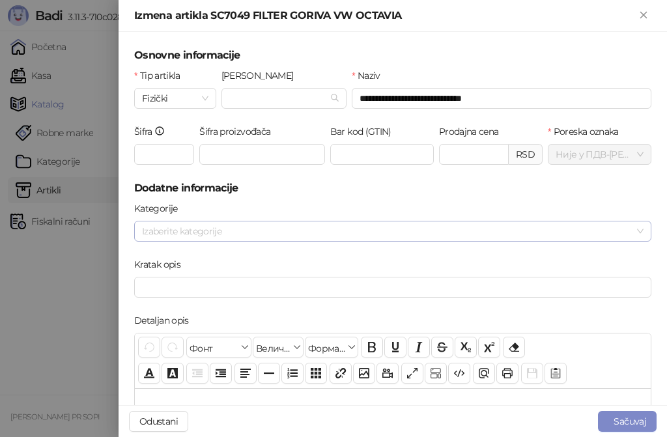
click at [377, 232] on div at bounding box center [386, 231] width 499 height 18
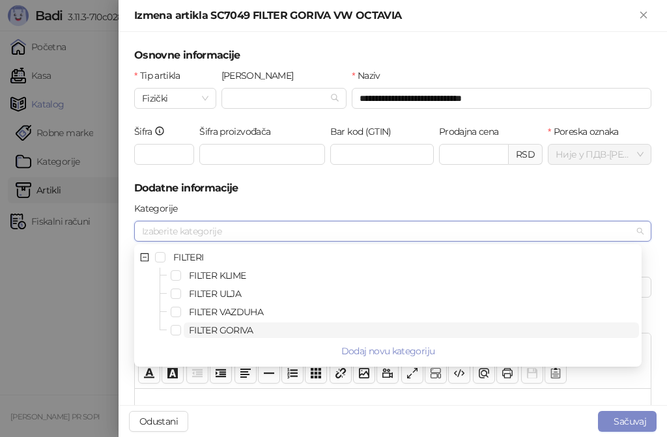
click at [214, 329] on span "FILTER GORIVA" at bounding box center [221, 331] width 65 height 12
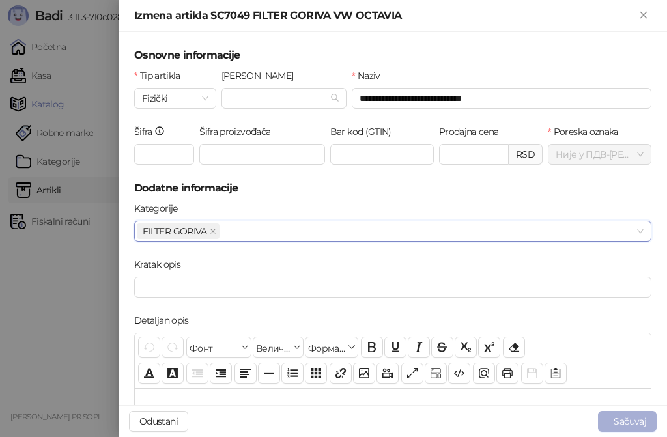
click at [627, 419] on button "Sačuvaj" at bounding box center [627, 421] width 59 height 21
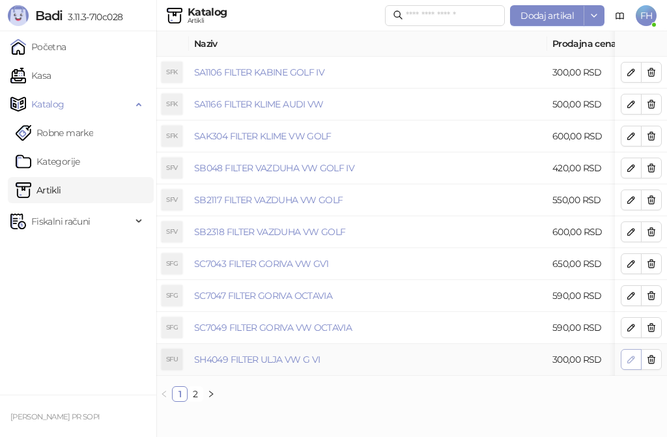
click at [630, 358] on icon "button" at bounding box center [631, 360] width 10 height 10
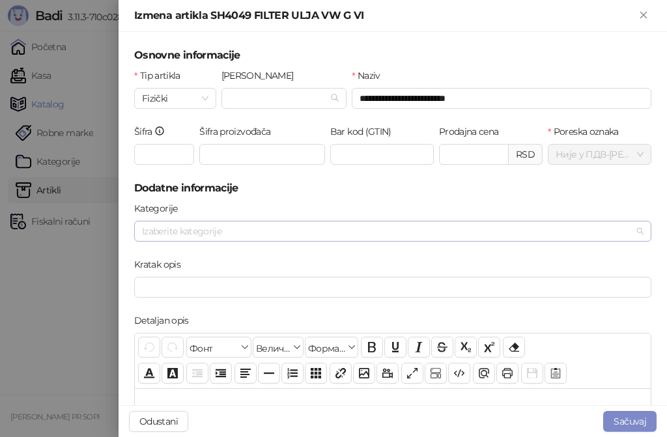
click at [259, 224] on div at bounding box center [386, 231] width 499 height 18
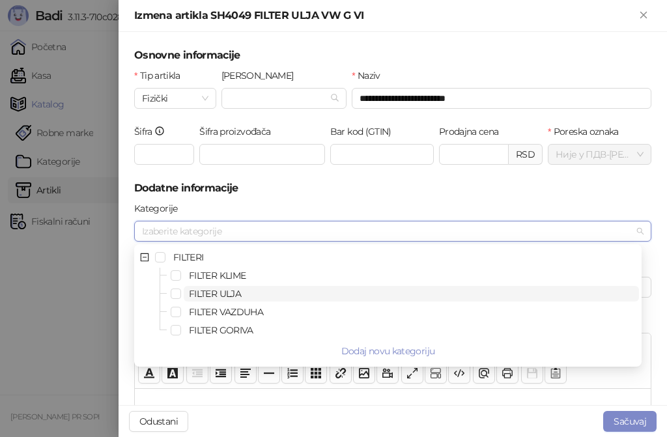
click at [234, 293] on span "FILTER ULJA" at bounding box center [215, 294] width 52 height 12
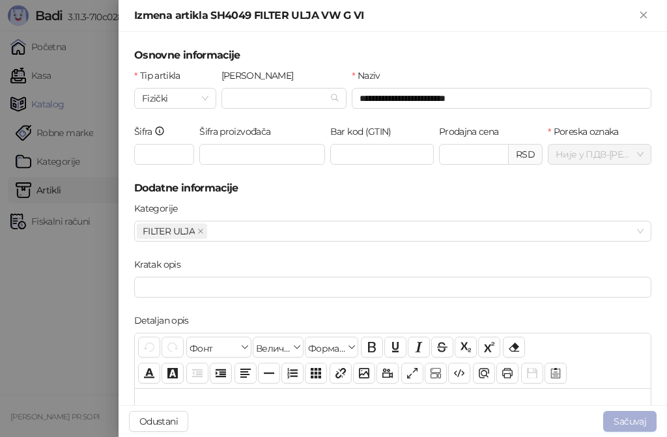
click at [628, 422] on button "Sačuvaj" at bounding box center [630, 421] width 53 height 21
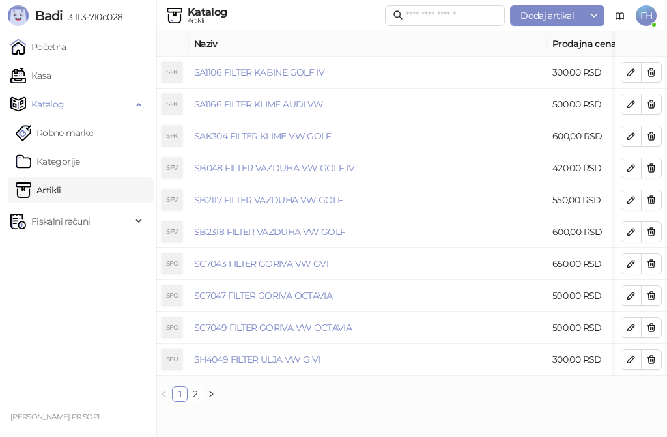
click at [213, 398] on icon "right" at bounding box center [211, 394] width 8 height 8
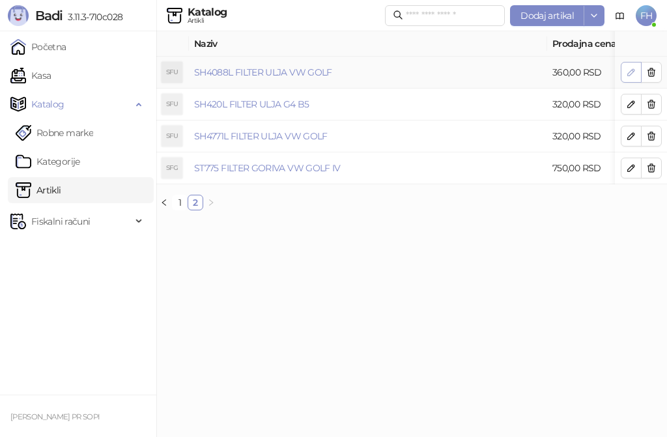
click at [630, 72] on icon "button" at bounding box center [631, 72] width 7 height 7
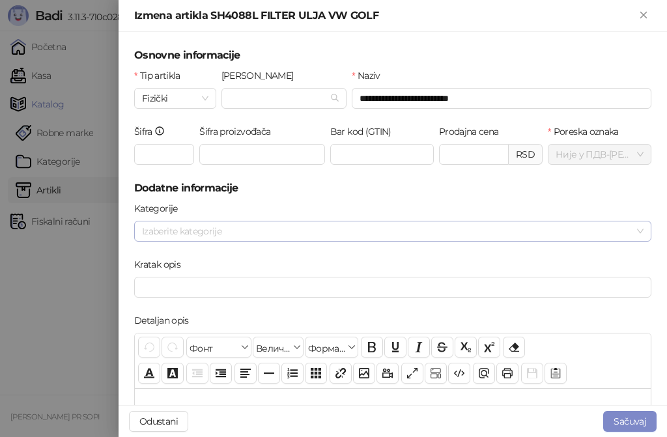
click at [298, 223] on div at bounding box center [386, 231] width 499 height 18
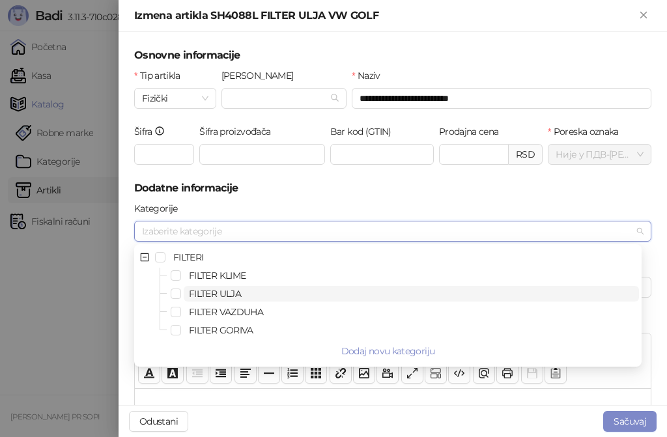
click at [224, 297] on span "FILTER ULJA" at bounding box center [215, 294] width 52 height 12
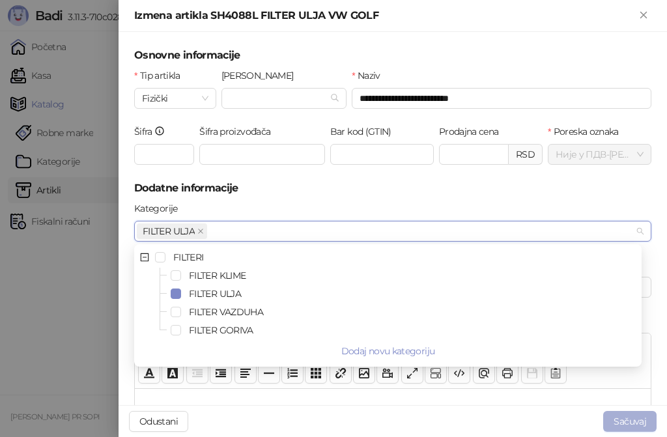
click at [625, 418] on button "Sačuvaj" at bounding box center [630, 421] width 53 height 21
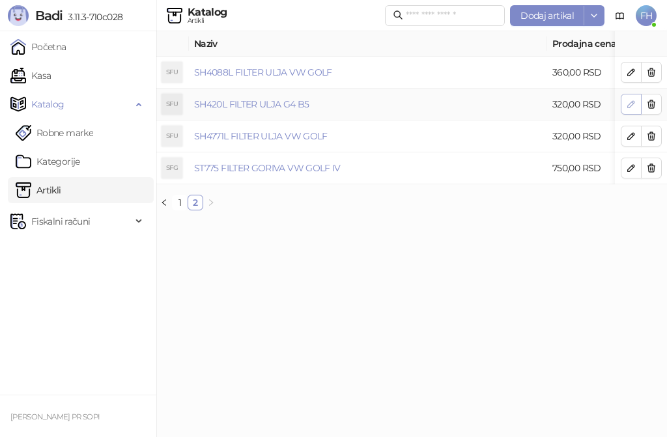
click at [632, 103] on icon "button" at bounding box center [631, 104] width 10 height 10
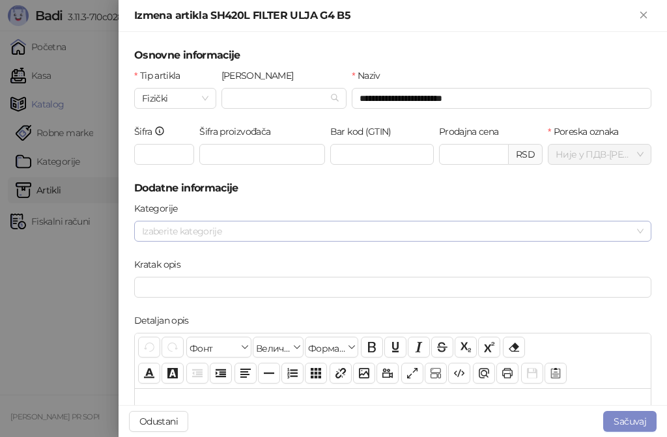
click at [329, 227] on div at bounding box center [386, 231] width 499 height 18
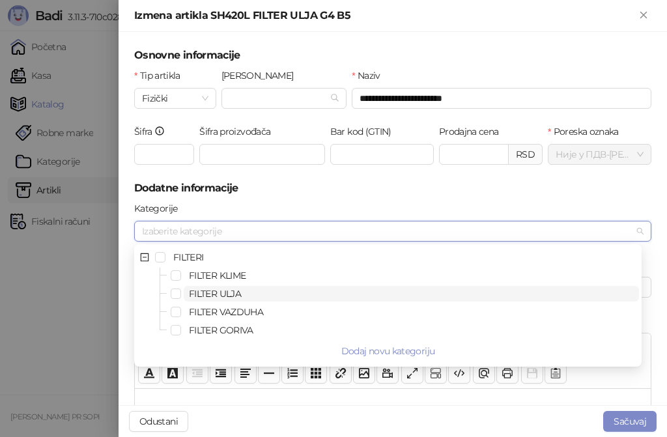
click at [231, 291] on span "FILTER ULJA" at bounding box center [215, 294] width 52 height 12
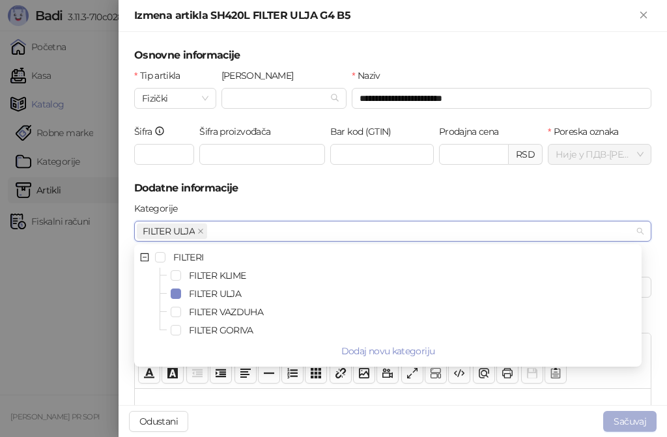
click at [609, 420] on button "Sačuvaj" at bounding box center [630, 421] width 53 height 21
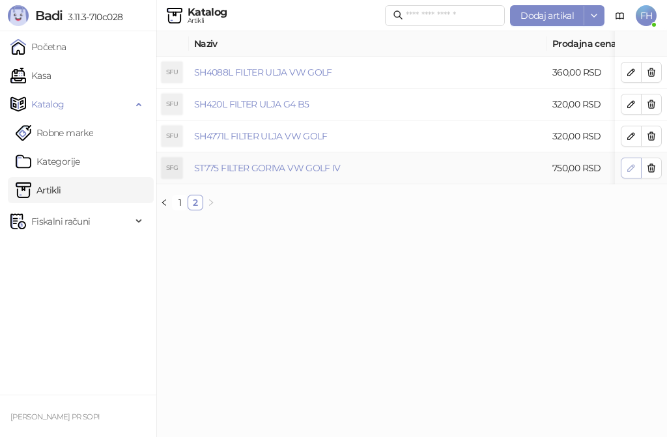
click at [631, 170] on icon "button" at bounding box center [631, 168] width 7 height 7
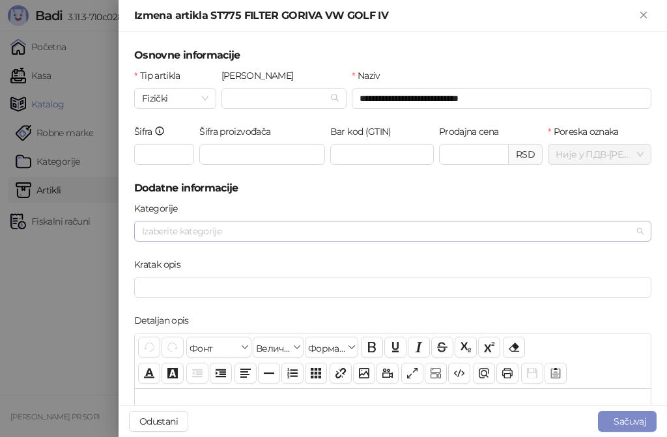
click at [358, 228] on div at bounding box center [386, 231] width 499 height 18
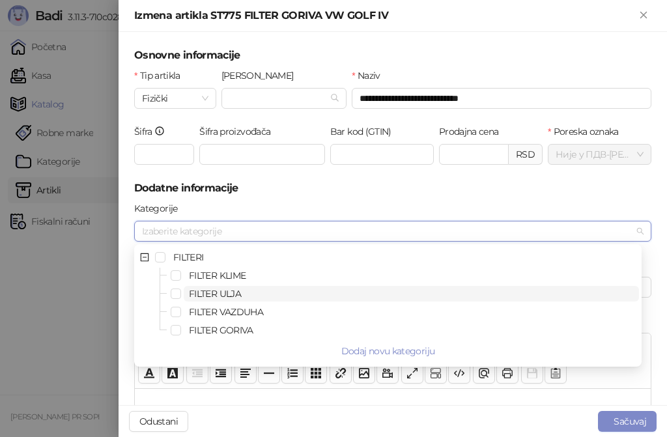
click at [218, 293] on span "FILTER ULJA" at bounding box center [215, 294] width 52 height 12
click at [177, 295] on span "Select FILTER ULJA" at bounding box center [176, 294] width 10 height 10
click at [180, 332] on span "Select FILTER GORIVA" at bounding box center [176, 330] width 10 height 10
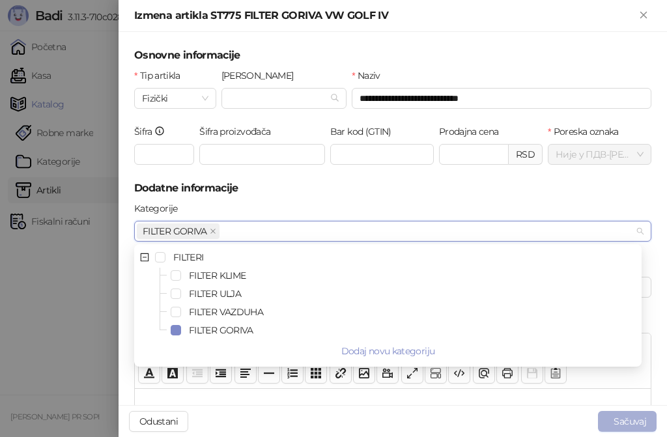
click at [629, 420] on button "Sačuvaj" at bounding box center [627, 421] width 59 height 21
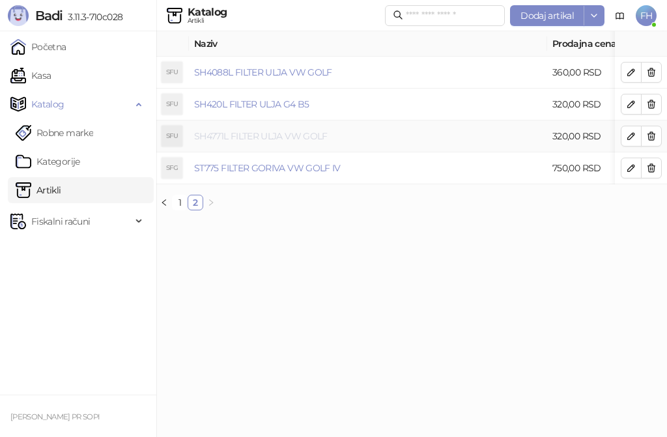
click at [295, 130] on link "SH4771L FILTER ULJA VW GOLF" at bounding box center [261, 136] width 134 height 12
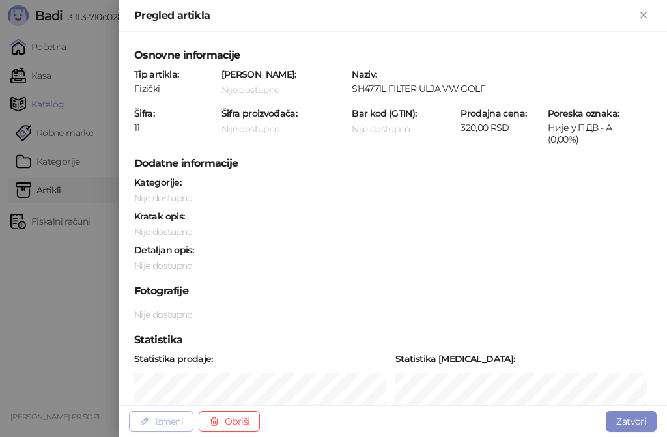
click at [161, 418] on button "Izmeni" at bounding box center [161, 421] width 65 height 21
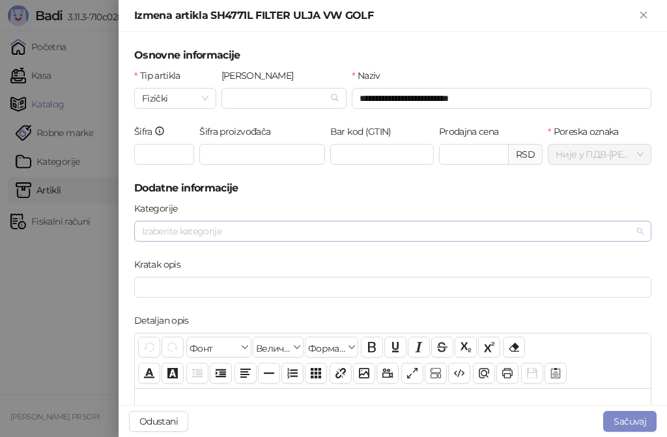
click at [255, 229] on div at bounding box center [386, 231] width 499 height 18
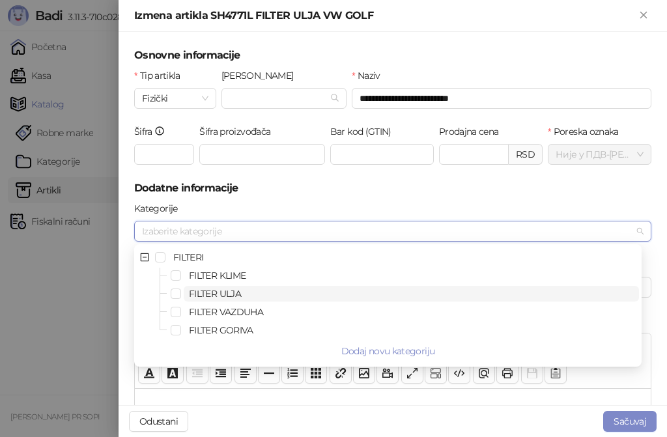
click at [220, 289] on span "FILTER ULJA" at bounding box center [215, 294] width 52 height 12
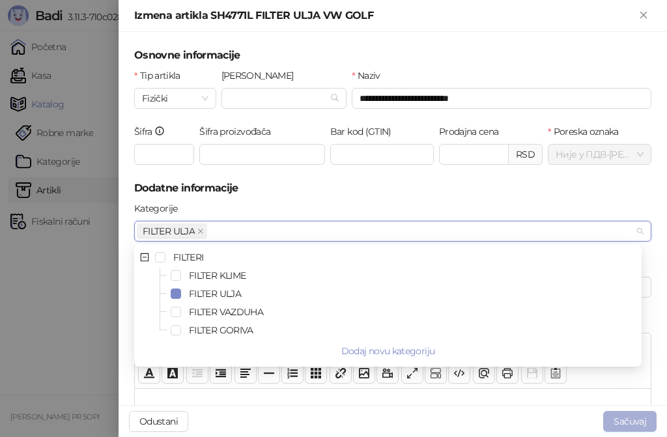
click at [620, 417] on button "Sačuvaj" at bounding box center [630, 421] width 53 height 21
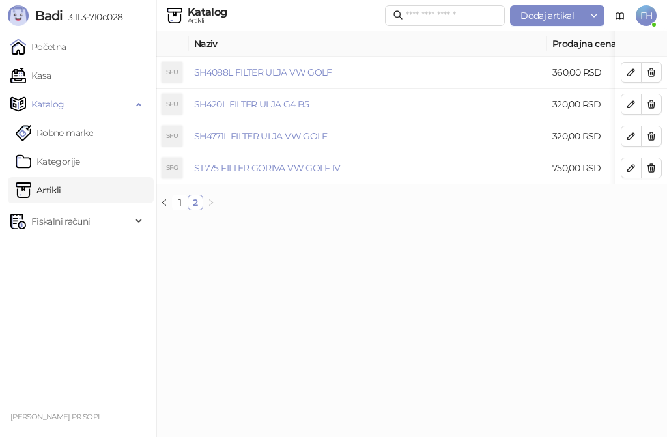
click at [426, 221] on html "Badi 3.11.3-710c028 Početna Kasa Katalog Robne marke Kategorije Artikli Fiskaln…" at bounding box center [333, 110] width 667 height 221
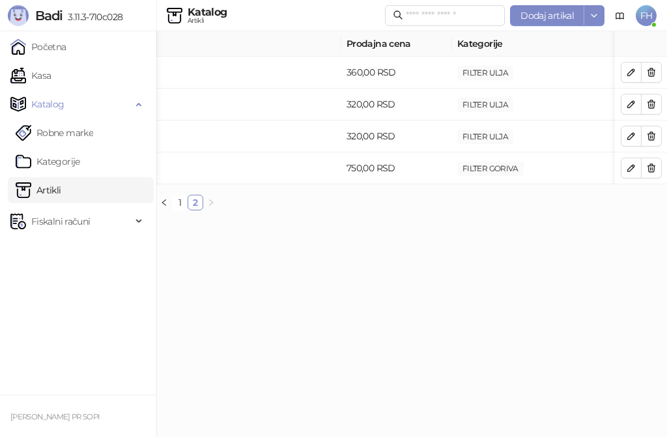
scroll to position [0, 213]
click at [579, 197] on div "Naziv Prodajna cena Kategorije SFU SH4088L FILTER ULJA VW GOLF 360,00 RSD FILTE…" at bounding box center [411, 120] width 511 height 179
drag, startPoint x: 598, startPoint y: 197, endPoint x: 622, endPoint y: 197, distance: 24.1
click at [622, 197] on div "Naziv Prodajna cena Kategorije SFU SH4088L FILTER ULJA VW GOLF 360,00 RSD FILTE…" at bounding box center [411, 120] width 511 height 179
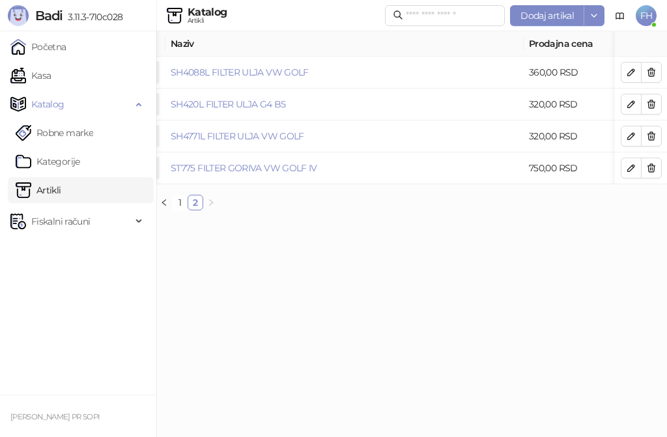
scroll to position [0, 0]
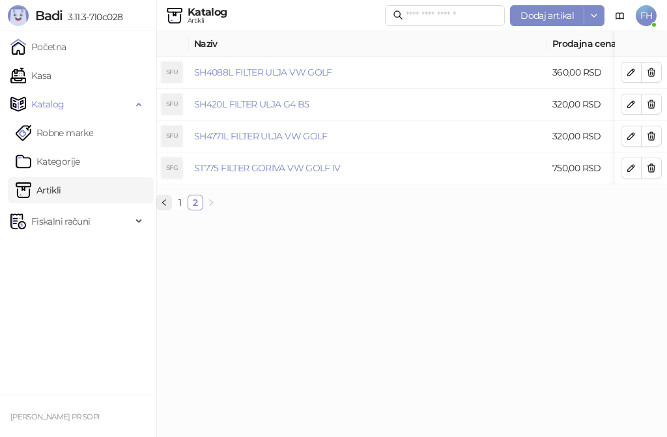
click at [166, 207] on icon "left" at bounding box center [164, 203] width 8 height 8
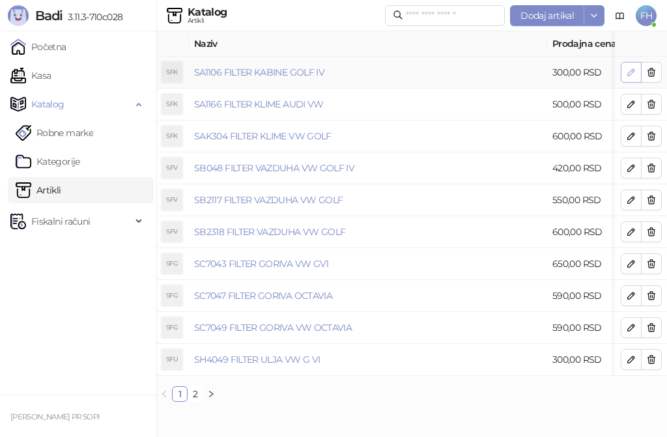
click at [629, 68] on icon "button" at bounding box center [631, 72] width 10 height 10
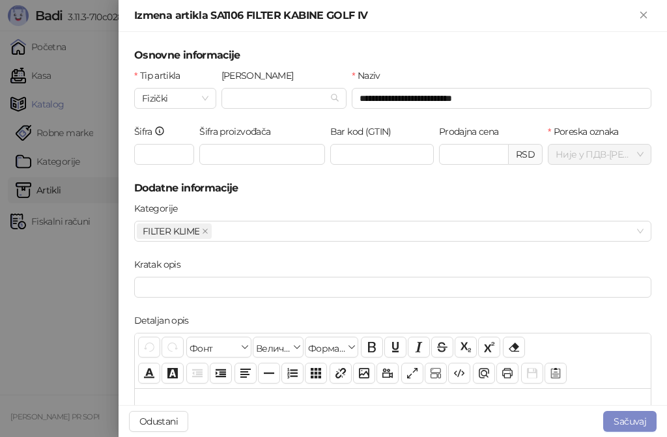
click at [312, 190] on h5 "Dodatne informacije" at bounding box center [392, 189] width 517 height 16
click at [648, 13] on icon "Zatvori" at bounding box center [644, 15] width 12 height 12
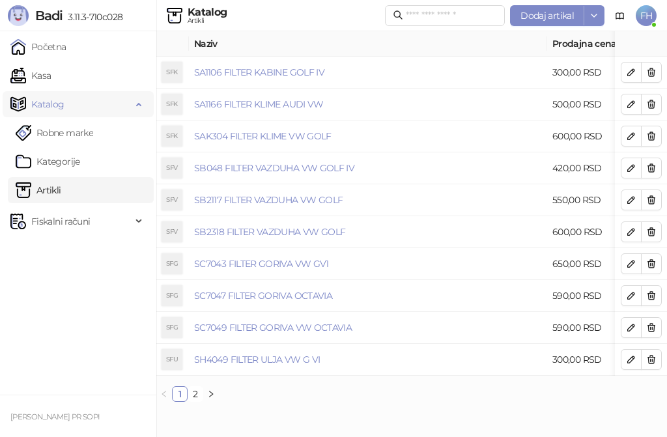
click at [134, 105] on div "Katalog" at bounding box center [78, 104] width 151 height 26
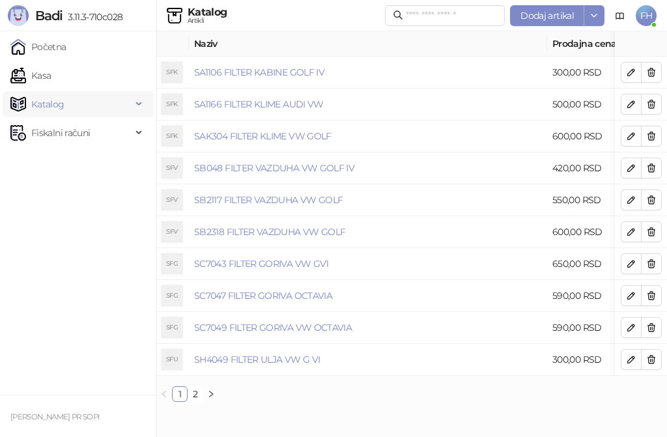
click at [60, 104] on span "Katalog" at bounding box center [47, 104] width 33 height 26
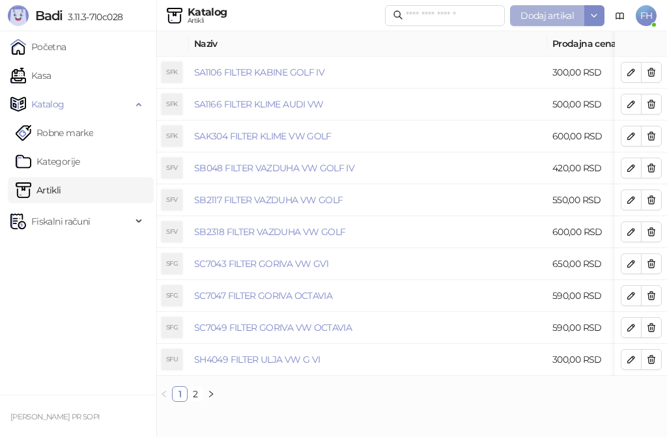
click at [562, 12] on span "Dodaj artikal" at bounding box center [547, 16] width 53 height 12
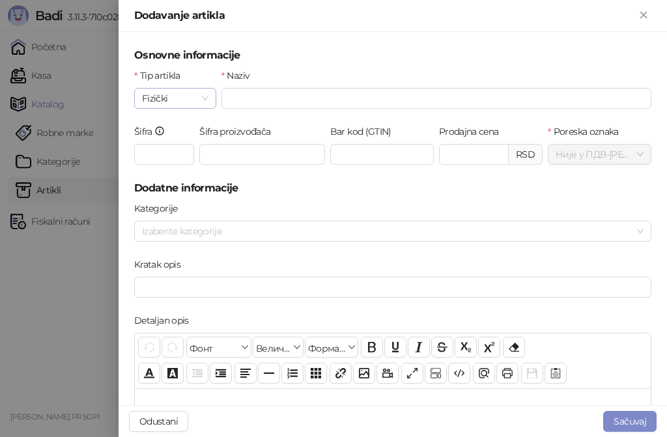
click at [202, 98] on span "Fizički" at bounding box center [175, 99] width 66 height 20
click at [205, 96] on span "Fizički" at bounding box center [175, 99] width 66 height 20
click at [282, 98] on input "Naziv" at bounding box center [437, 98] width 430 height 21
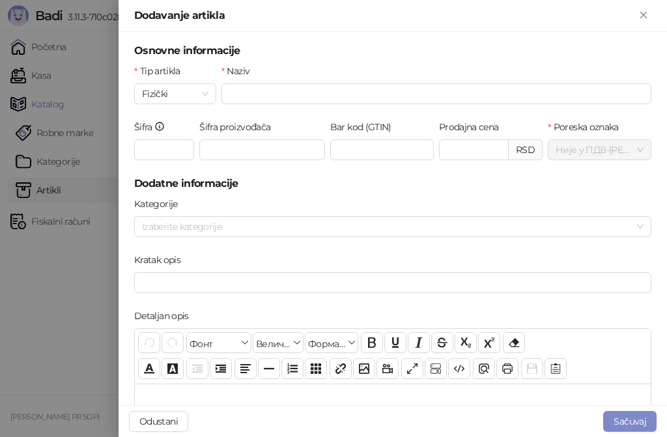
click at [649, 255] on div "Osnovne informacije Tip artikla Fizički Naziv Šifra Šifra proizvođača Bar kod (…" at bounding box center [393, 218] width 549 height 373
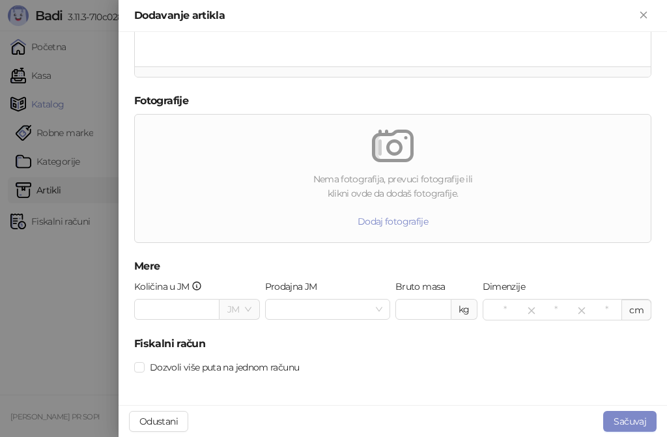
scroll to position [456, 0]
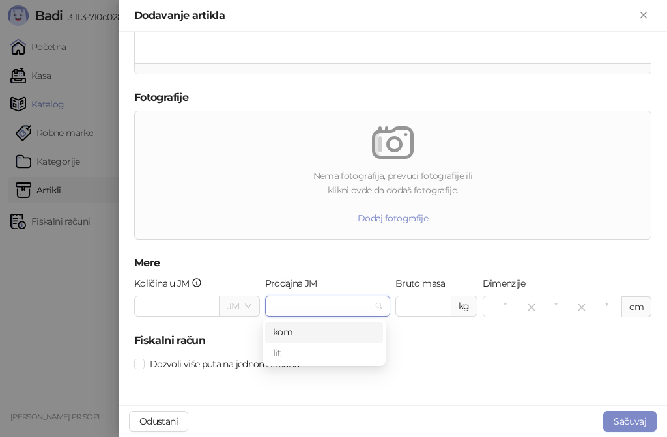
click at [347, 308] on input "Prodajna JM" at bounding box center [322, 307] width 98 height 20
click at [243, 251] on div "Nema fotografija, prevuci fotografije ili klikni ovde da dodaš fotografije. Dod…" at bounding box center [393, 183] width 523 height 145
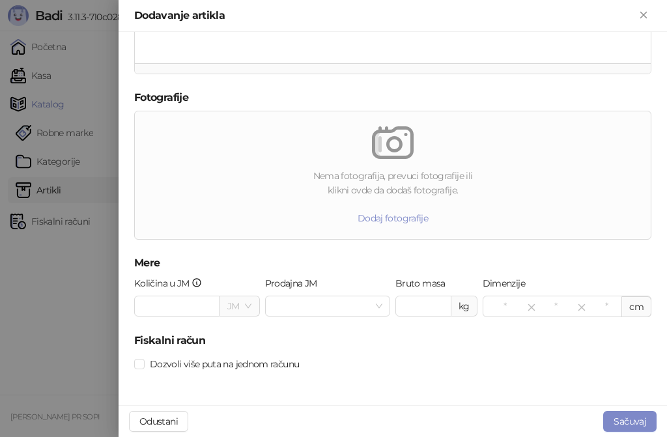
click at [243, 251] on div "Nema fotografija, prevuci fotografije ili klikni ovde da dodaš fotografije. Dod…" at bounding box center [393, 183] width 523 height 145
click at [647, 11] on icon "Zatvori" at bounding box center [644, 15] width 12 height 12
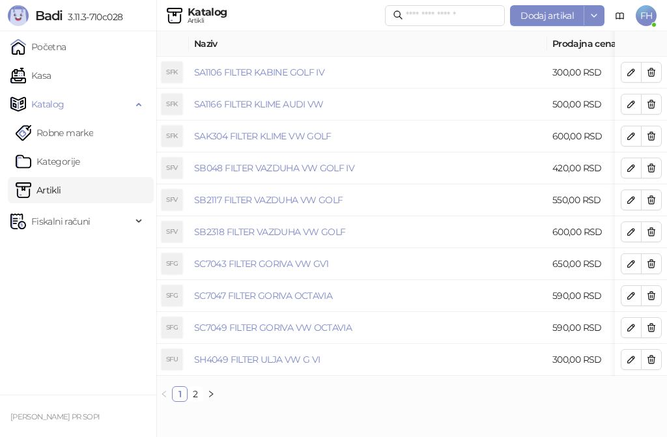
click at [649, 20] on span "FH" at bounding box center [646, 15] width 21 height 21
click at [647, 23] on span "FH" at bounding box center [646, 15] width 21 height 21
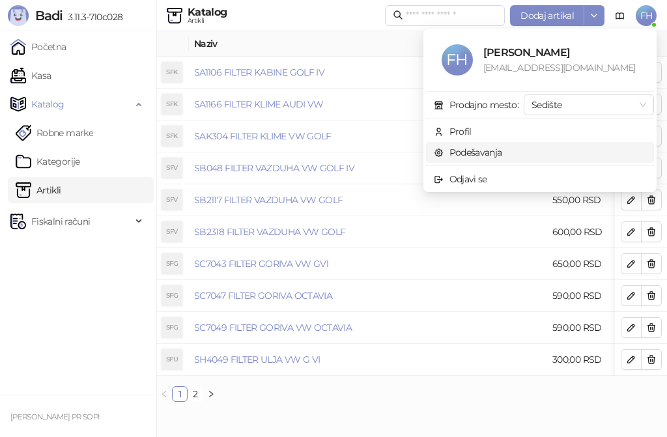
click at [475, 152] on link "Podešavanja" at bounding box center [468, 153] width 68 height 12
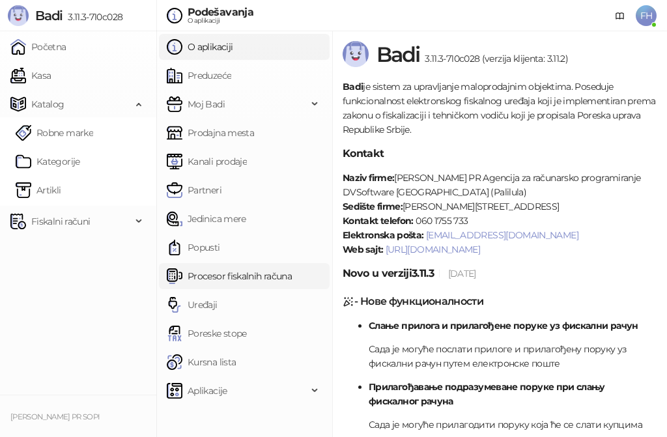
click at [230, 273] on link "Procesor fiskalnih računa" at bounding box center [229, 276] width 125 height 26
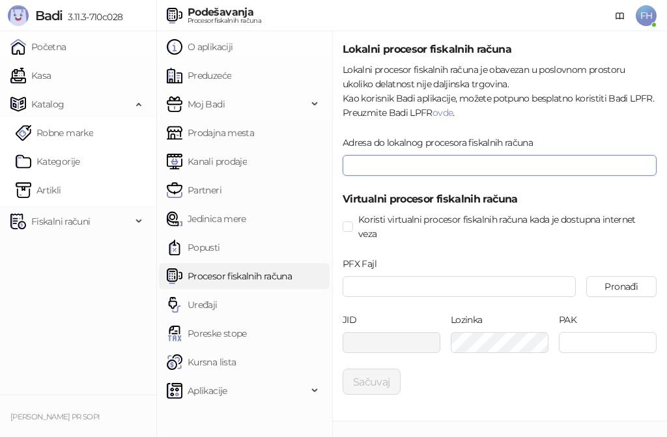
click at [442, 162] on input "Adresa do lokalnog procesora fiskalnih računa" at bounding box center [500, 165] width 314 height 21
paste input "**********"
type input "**********"
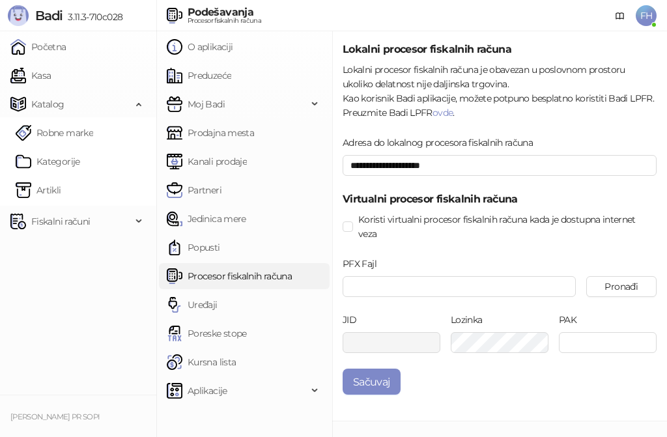
click at [567, 201] on h5 "Virtualni procesor fiskalnih računa" at bounding box center [500, 200] width 314 height 16
click at [570, 129] on form "**********" at bounding box center [500, 218] width 314 height 353
click at [369, 382] on button "Sačuvaj" at bounding box center [372, 382] width 58 height 26
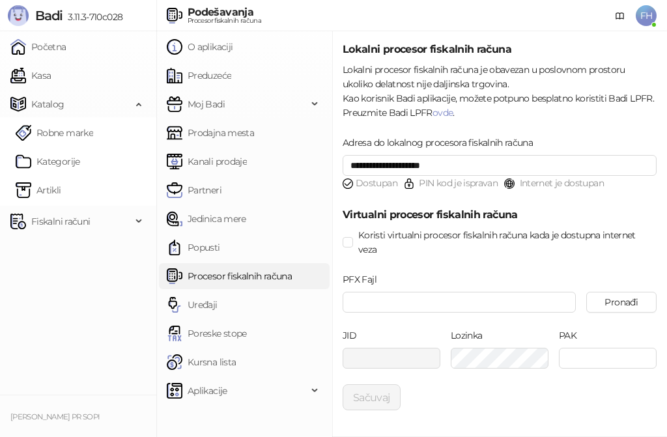
click at [650, 16] on span "FH" at bounding box center [646, 15] width 21 height 21
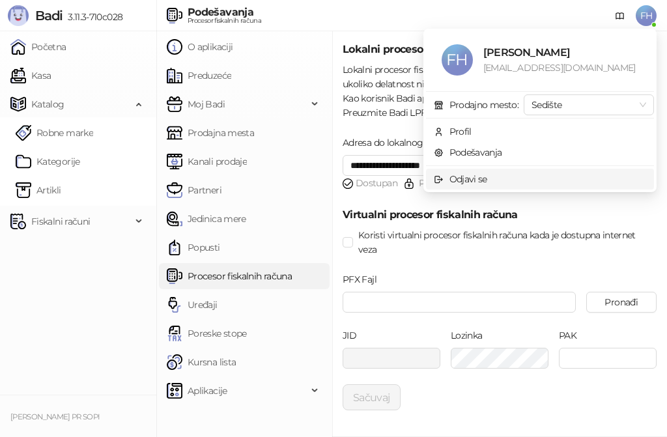
click at [464, 175] on div "Odjavi se" at bounding box center [469, 179] width 38 height 14
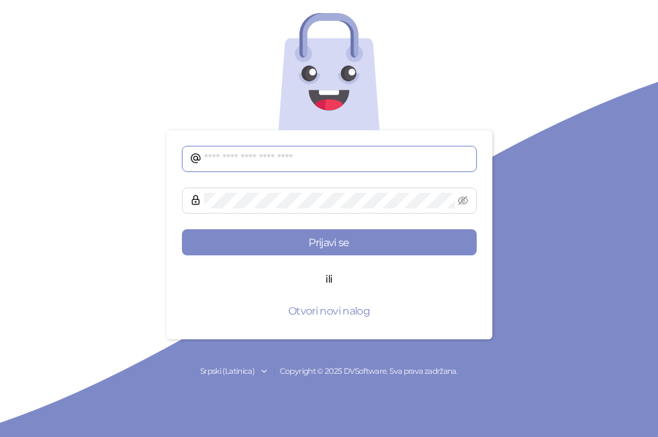
click at [356, 158] on input "text" at bounding box center [336, 159] width 265 height 16
type input "*"
type input "**********"
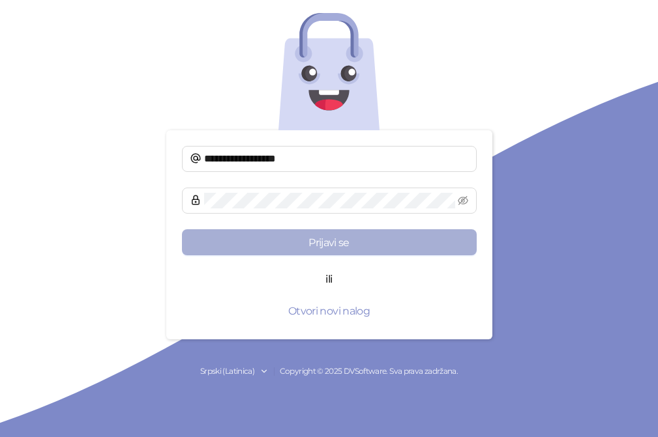
click at [275, 249] on button "Prijavi se" at bounding box center [329, 242] width 295 height 26
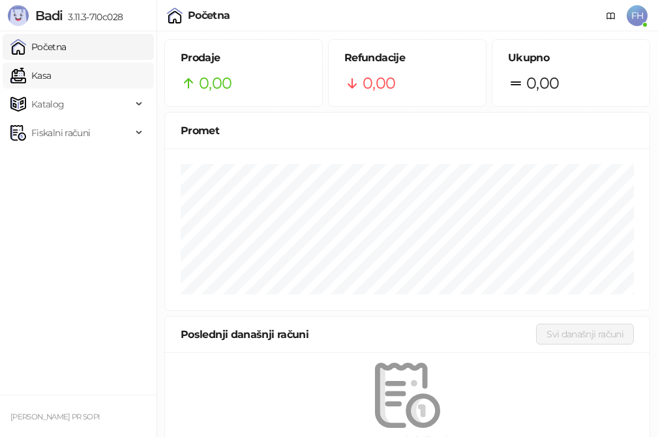
click at [51, 74] on link "Kasa" at bounding box center [30, 76] width 40 height 26
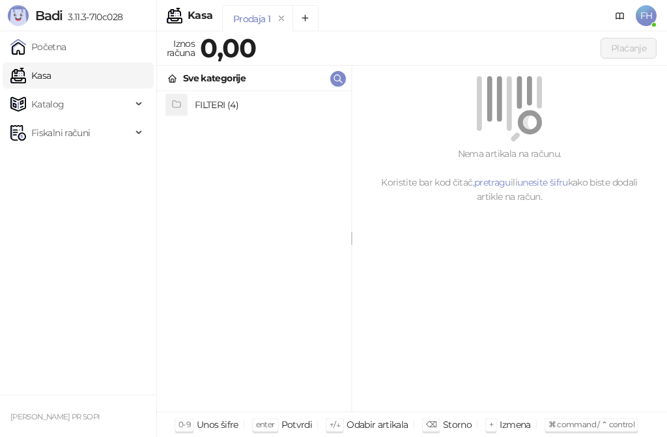
click at [208, 106] on h4 "FILTERI (4)" at bounding box center [268, 105] width 146 height 21
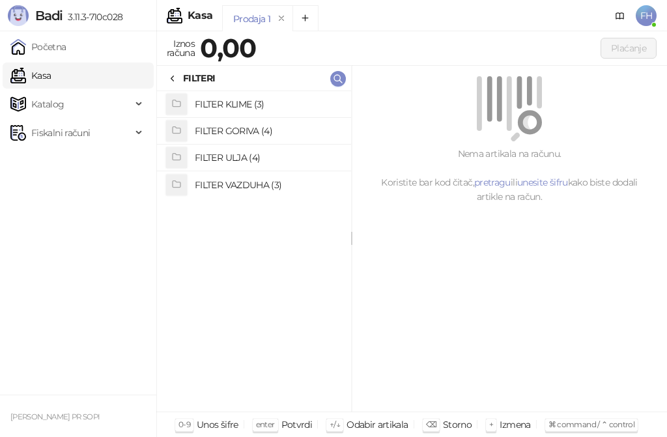
click at [240, 179] on h4 "FILTER VAZDUHA (3)" at bounding box center [268, 185] width 146 height 21
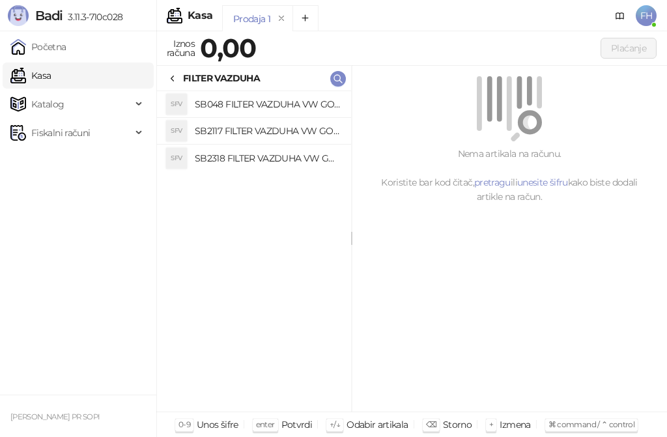
click at [229, 155] on h4 "SB2318 FILTER VAZDUHA VW GOLF" at bounding box center [268, 158] width 146 height 21
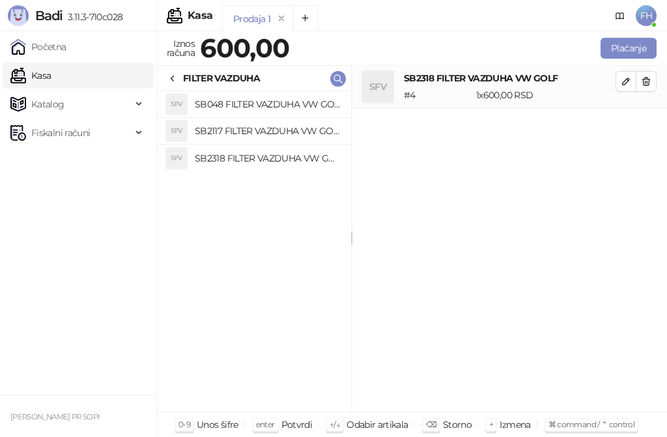
click at [284, 129] on h4 "SB2117 FILTER VAZDUHA VW GOLF" at bounding box center [268, 131] width 146 height 21
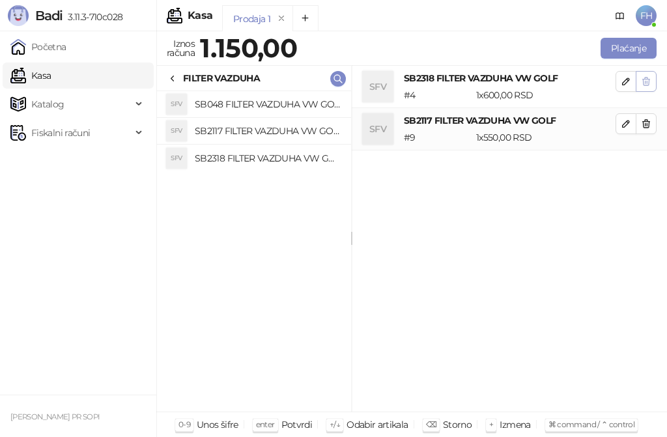
click at [646, 78] on icon "button" at bounding box center [646, 81] width 10 height 10
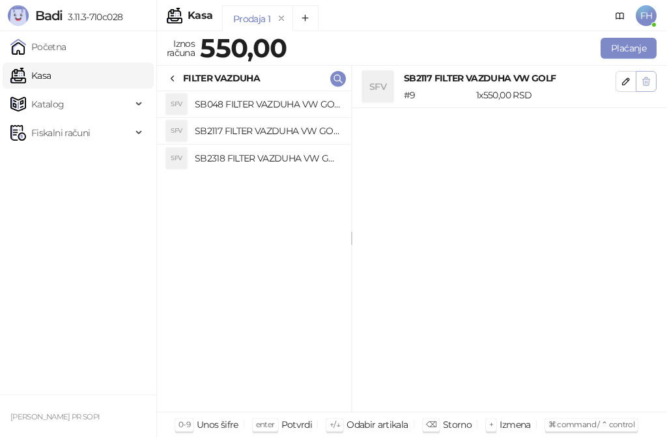
click at [647, 81] on icon "button" at bounding box center [646, 82] width 7 height 8
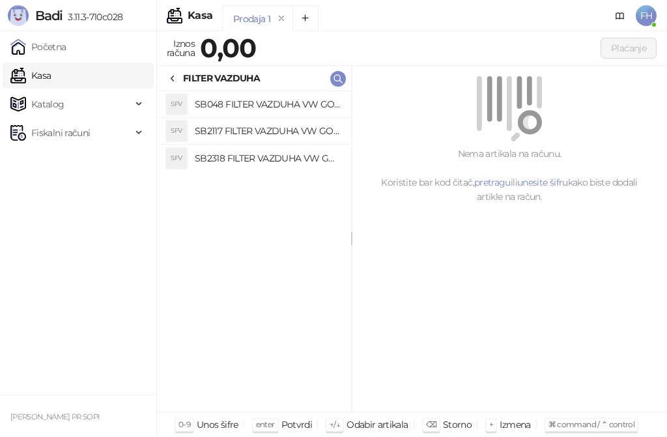
click at [48, 75] on link "Kasa" at bounding box center [30, 76] width 40 height 26
click at [66, 48] on link "Početna" at bounding box center [38, 47] width 56 height 26
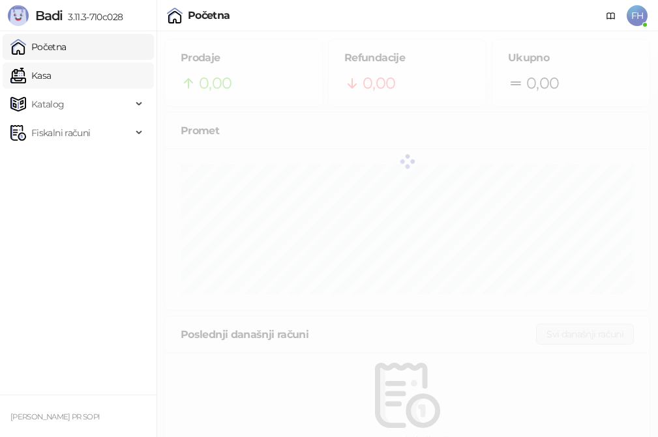
click at [45, 73] on link "Kasa" at bounding box center [30, 76] width 40 height 26
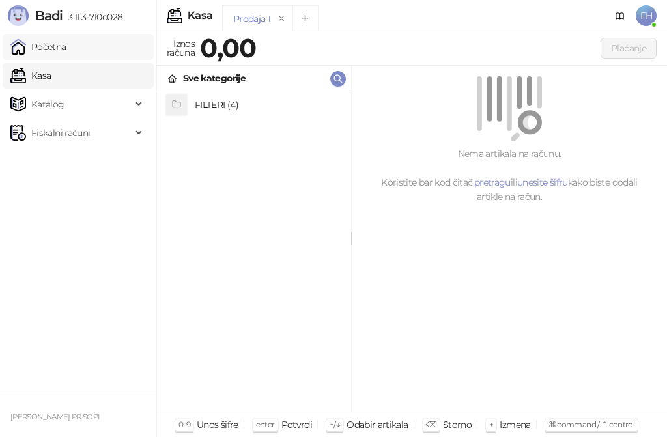
click at [66, 48] on link "Početna" at bounding box center [38, 47] width 56 height 26
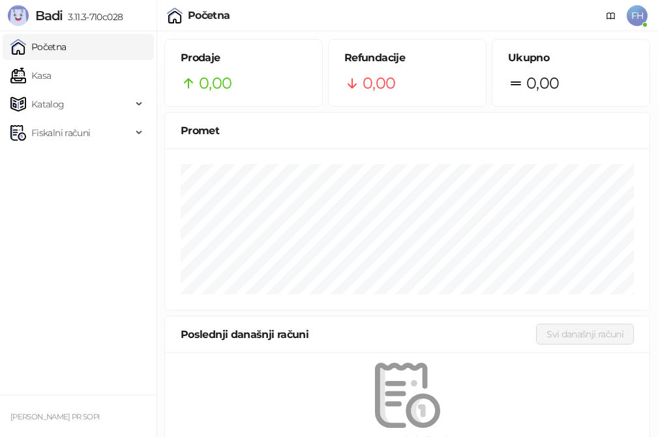
click at [639, 22] on span "FH" at bounding box center [636, 15] width 21 height 21
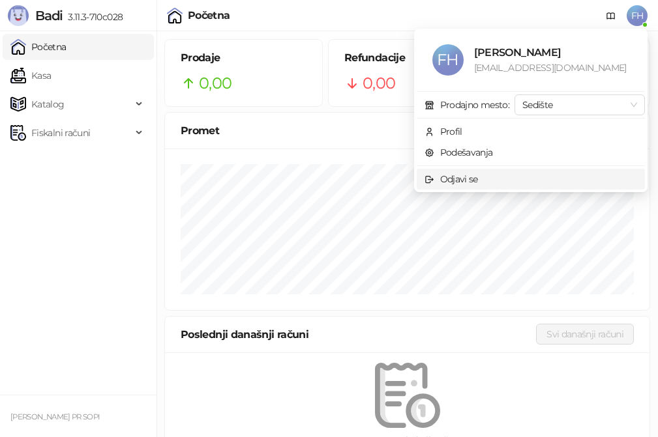
click at [497, 179] on span "Odjavi se" at bounding box center [530, 179] width 212 height 14
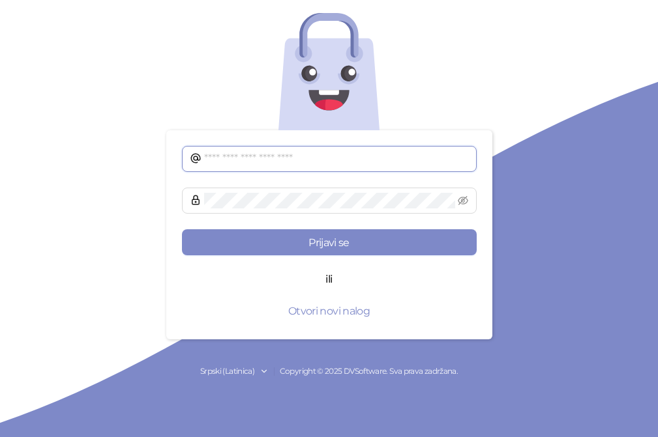
click at [316, 159] on input "text" at bounding box center [336, 159] width 265 height 16
type input "**********"
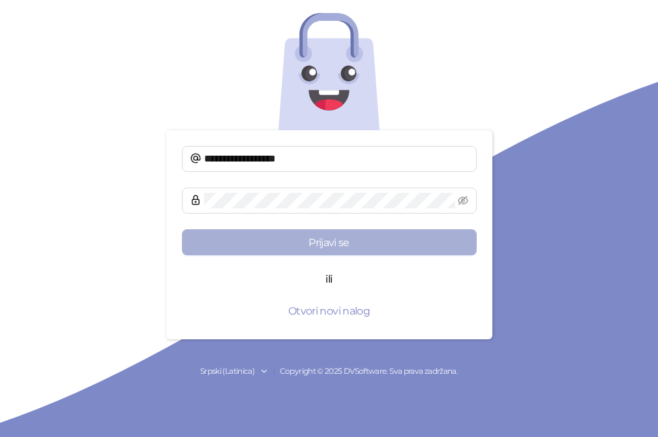
click at [281, 240] on button "Prijavi se" at bounding box center [329, 242] width 295 height 26
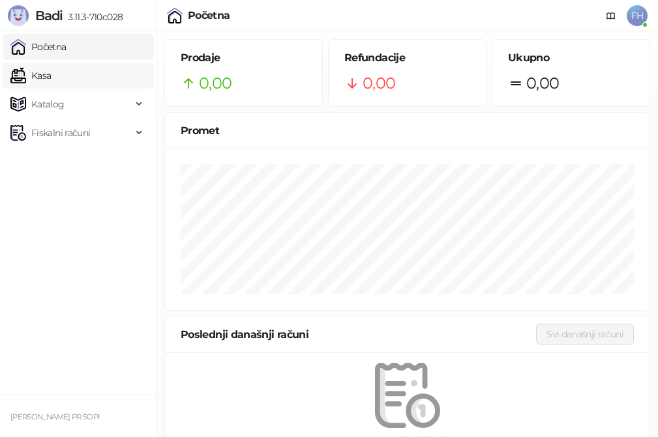
click at [51, 75] on link "Kasa" at bounding box center [30, 76] width 40 height 26
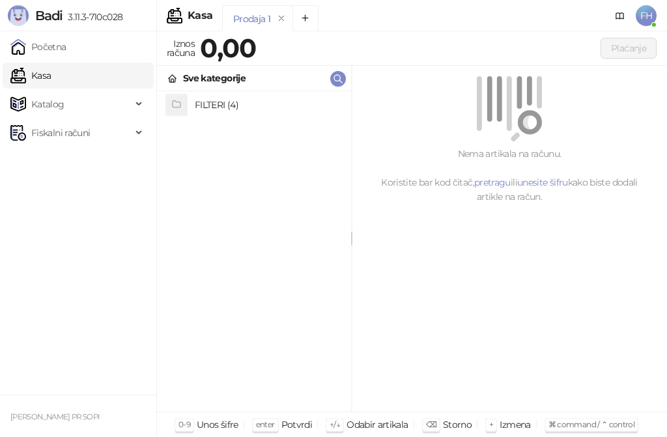
click at [226, 106] on h4 "FILTERI (4)" at bounding box center [268, 105] width 146 height 21
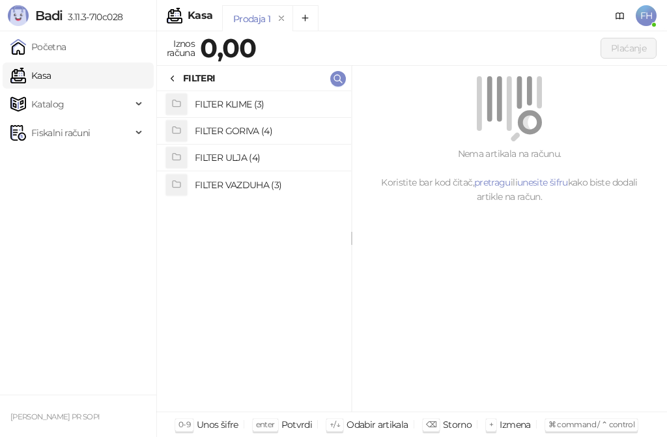
click at [230, 129] on h4 "FILTER GORIVA (4)" at bounding box center [268, 131] width 146 height 21
click at [284, 185] on h4 "ST775 FILTER GORIVA VW GOLF IV" at bounding box center [268, 185] width 146 height 21
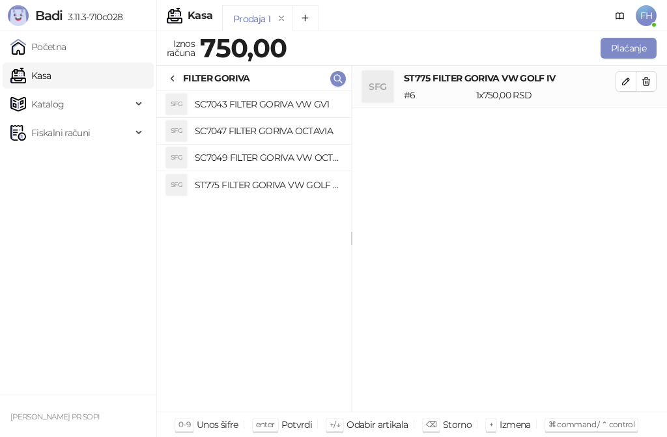
click at [225, 104] on h4 "SC7043 FILTER GORIVA VW GV1" at bounding box center [268, 104] width 146 height 21
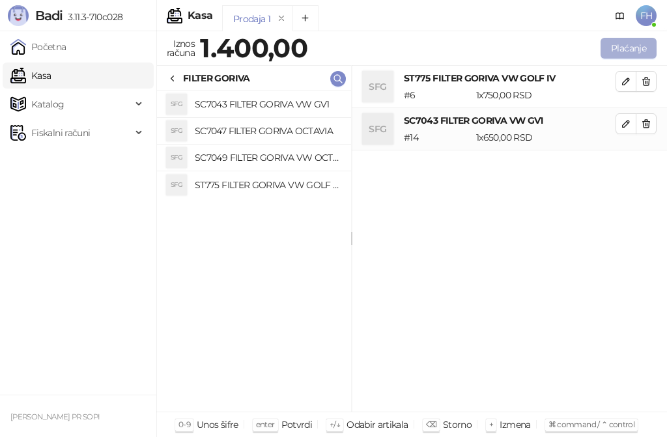
click at [618, 44] on button "Plaćanje" at bounding box center [629, 48] width 56 height 21
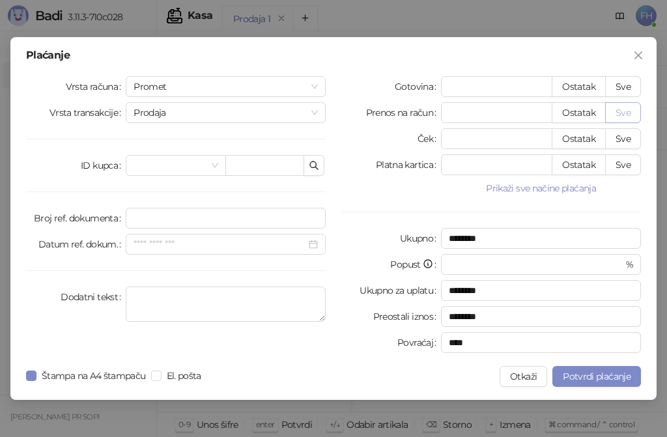
click at [631, 112] on button "Sve" at bounding box center [623, 112] width 36 height 21
type input "****"
click at [624, 82] on button "Sve" at bounding box center [623, 86] width 36 height 21
type input "****"
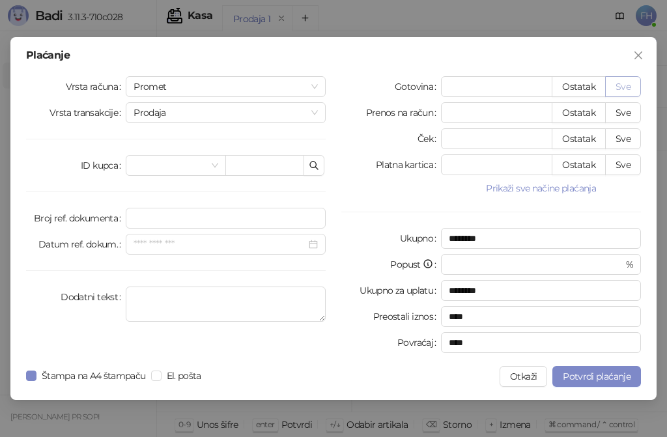
type input "*"
click at [536, 186] on button "Prikaži sve načine plaćanja" at bounding box center [541, 189] width 200 height 16
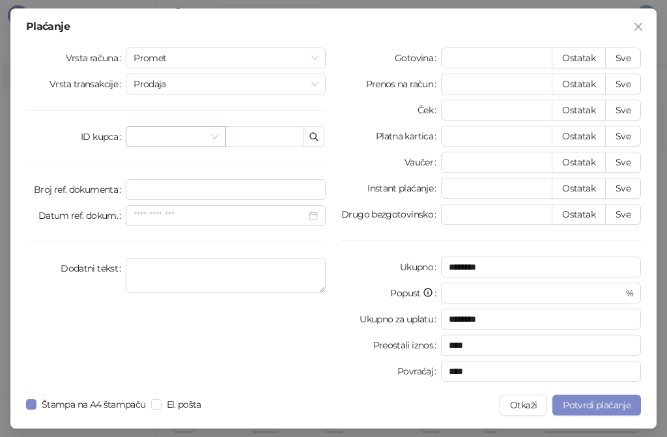
click at [212, 137] on span at bounding box center [176, 137] width 84 height 20
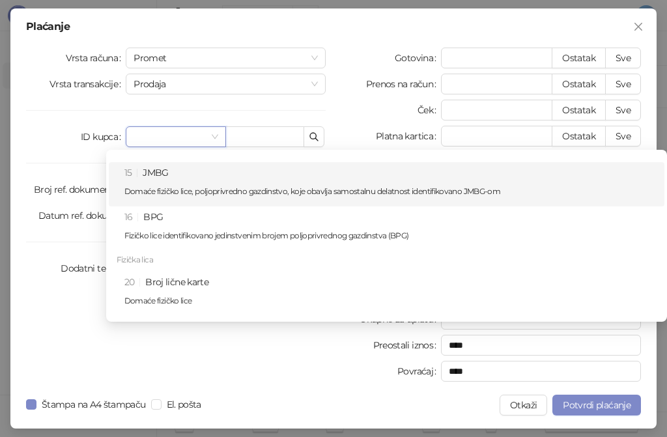
scroll to position [261, 0]
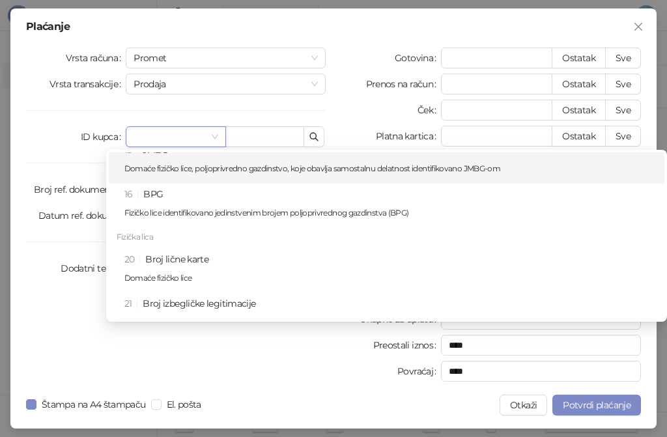
click at [347, 108] on div "Ček" at bounding box center [392, 110] width 100 height 21
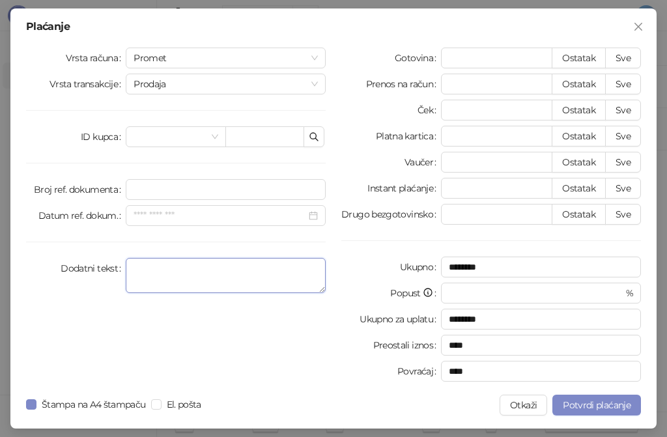
click at [154, 271] on textarea "Dodatni tekst" at bounding box center [226, 275] width 200 height 35
click at [527, 405] on button "Otkaži" at bounding box center [524, 405] width 48 height 21
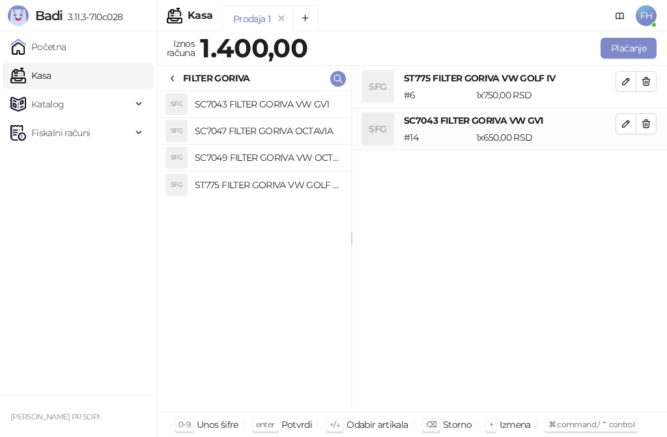
click at [502, 233] on div "SFG ST775 FILTER GORIVA VW GOLF IV # 6 1 x 750,00 RSD 750,00 RSD SFG SC7043 FIL…" at bounding box center [509, 239] width 315 height 347
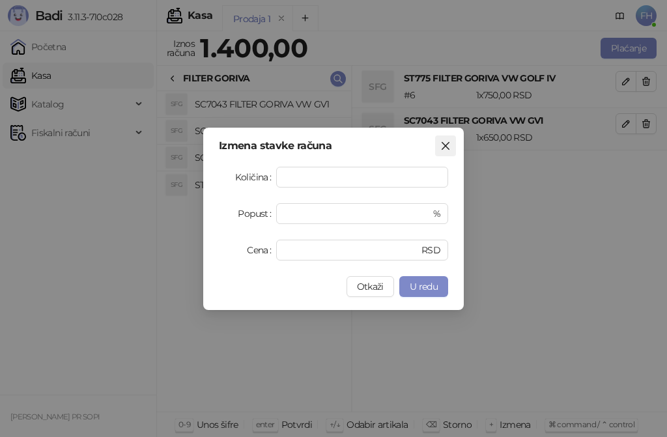
click at [444, 146] on icon "close" at bounding box center [446, 146] width 10 height 10
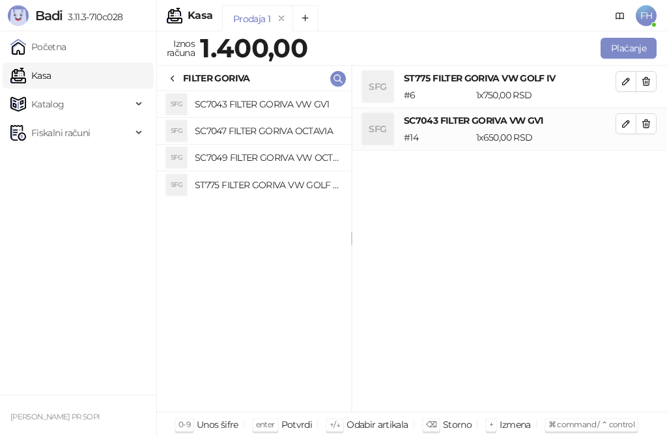
click at [246, 182] on h4 "ST775 FILTER GORIVA VW GOLF IV" at bounding box center [268, 185] width 146 height 21
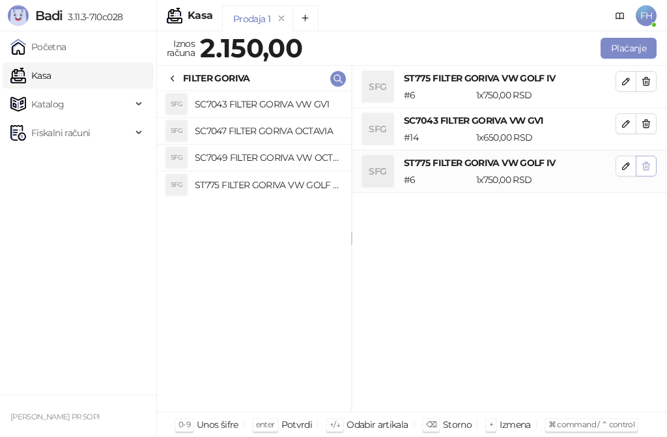
click at [650, 167] on icon "button" at bounding box center [646, 166] width 10 height 10
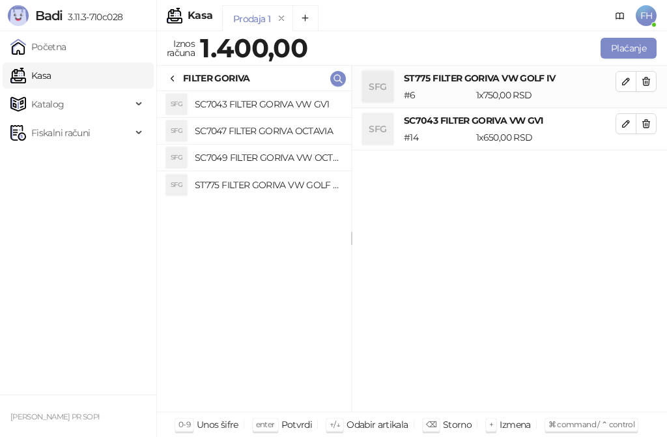
type input "***"
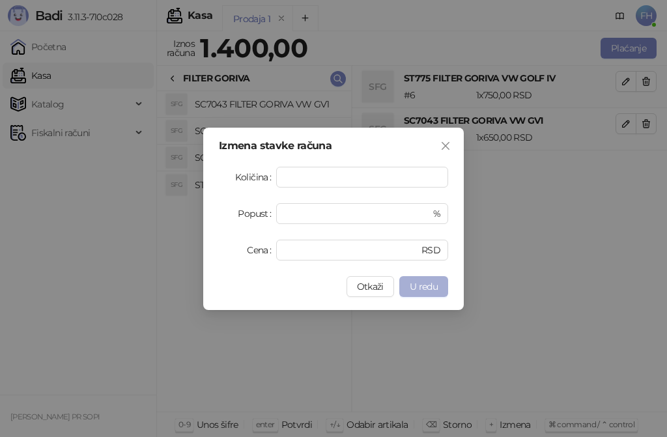
drag, startPoint x: 422, startPoint y: 283, endPoint x: 446, endPoint y: 281, distance: 23.5
click at [423, 283] on span "U redu" at bounding box center [424, 287] width 28 height 12
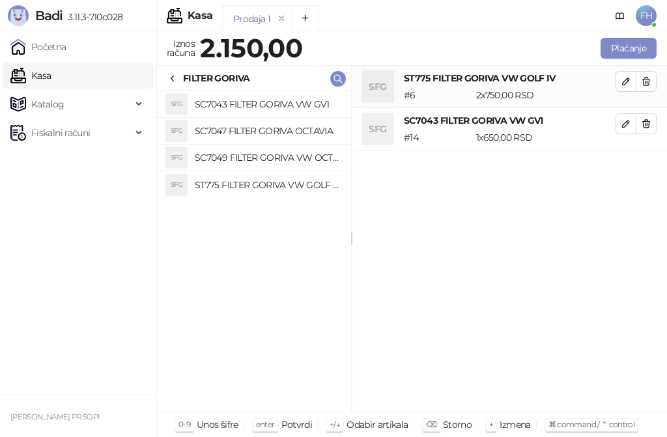
click at [539, 134] on div "1 x 650,00 RSD" at bounding box center [546, 137] width 145 height 14
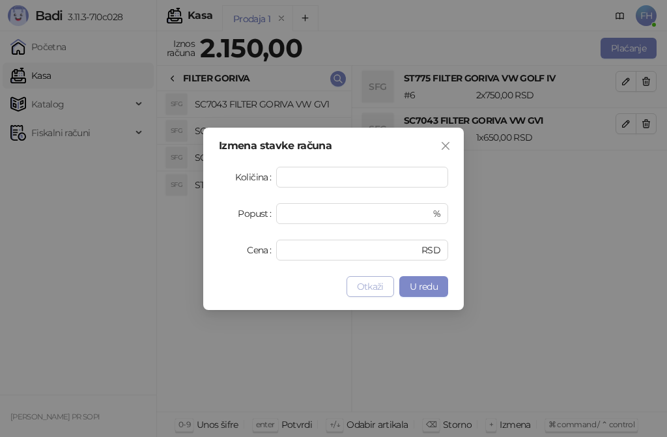
click at [381, 284] on span "Otkaži" at bounding box center [370, 287] width 27 height 12
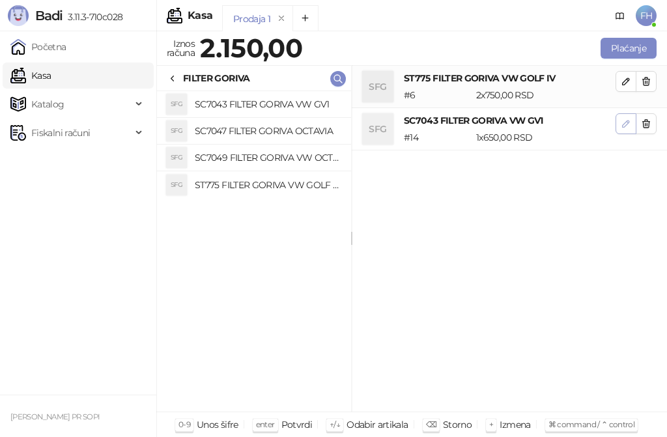
click at [626, 125] on icon "button" at bounding box center [626, 124] width 10 height 10
type input "*"
type input "***"
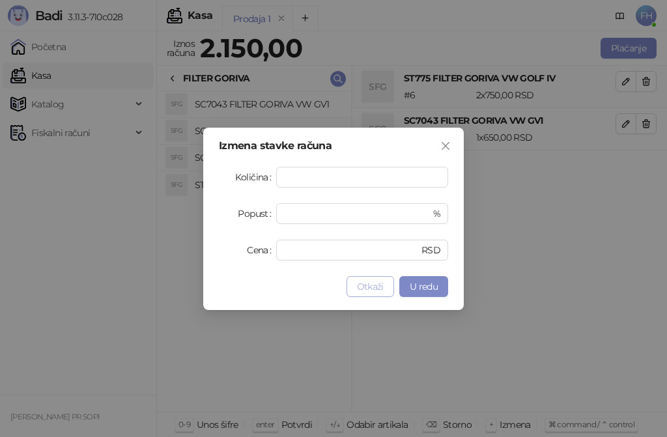
click at [369, 288] on span "Otkaži" at bounding box center [370, 287] width 27 height 12
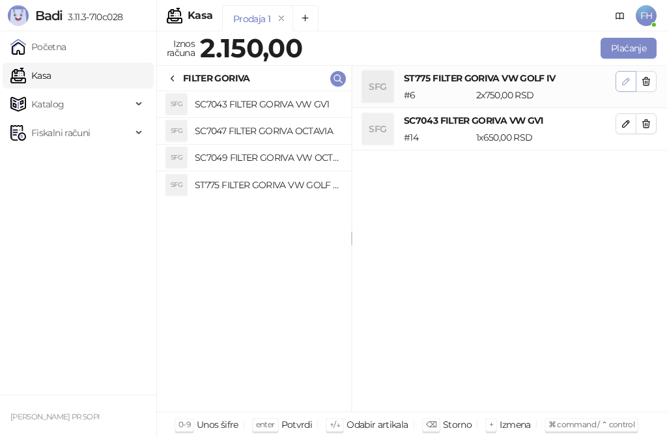
click at [621, 81] on icon "button" at bounding box center [626, 81] width 10 height 10
type input "*"
type input "***"
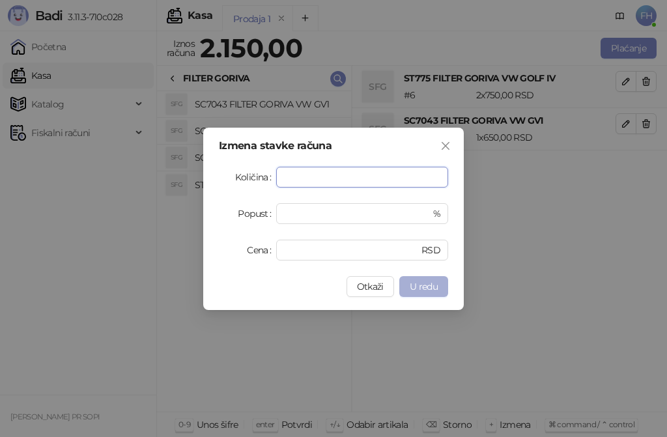
type input "*"
click at [431, 287] on span "U redu" at bounding box center [424, 287] width 28 height 12
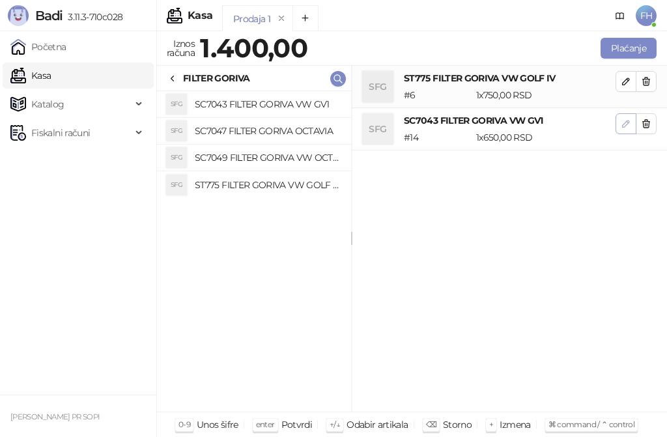
click at [623, 126] on icon "button" at bounding box center [626, 124] width 7 height 7
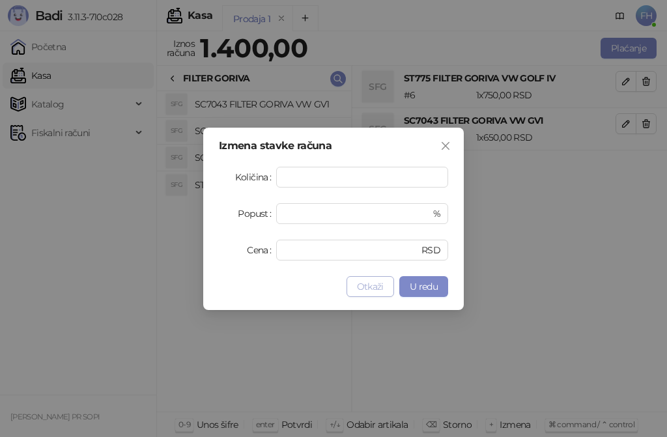
click at [383, 283] on span "Otkaži" at bounding box center [370, 287] width 27 height 12
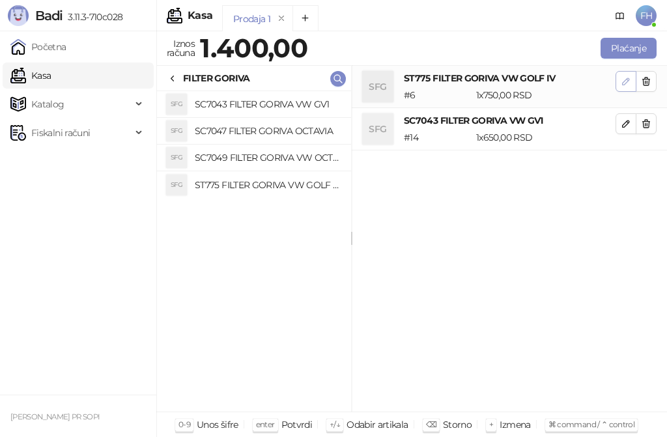
click at [620, 86] on button "button" at bounding box center [626, 81] width 21 height 21
type input "***"
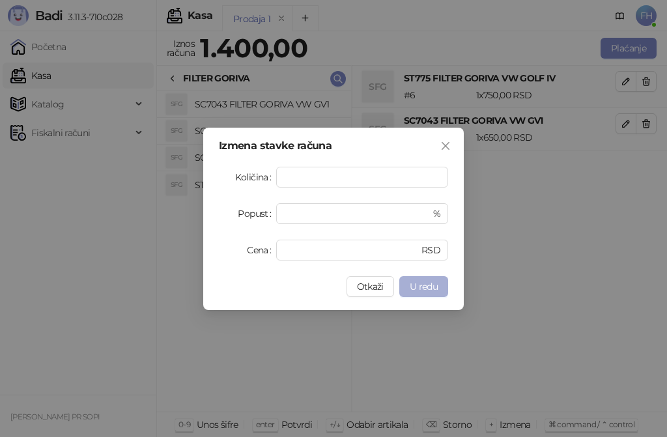
click at [417, 287] on span "U redu" at bounding box center [424, 287] width 28 height 12
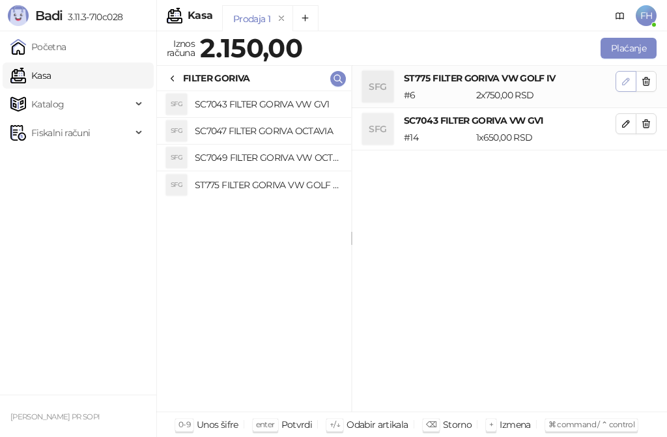
click at [622, 84] on icon "button" at bounding box center [626, 81] width 10 height 10
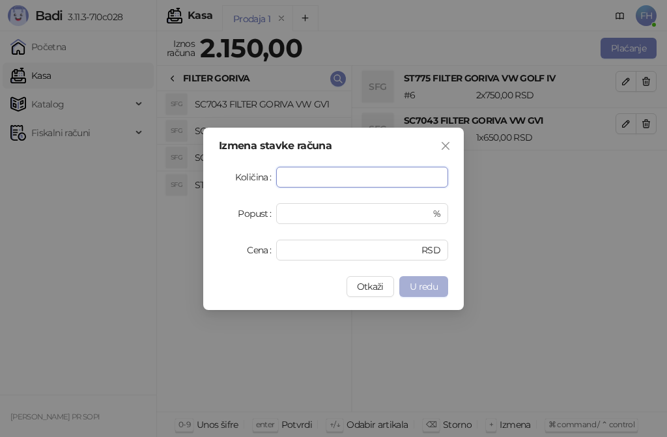
type input "*"
click at [412, 280] on button "U redu" at bounding box center [424, 286] width 49 height 21
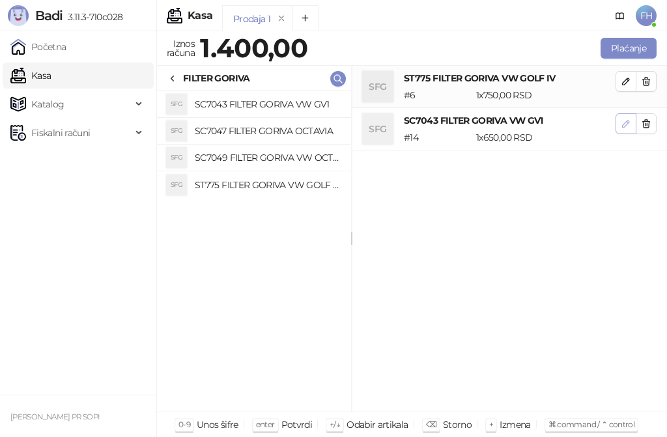
click at [622, 126] on icon "button" at bounding box center [626, 124] width 10 height 10
type input "***"
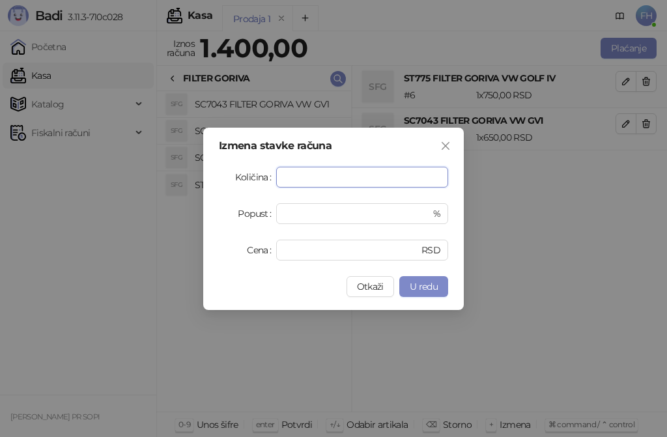
type input "*"
click at [334, 181] on input "*" at bounding box center [362, 177] width 171 height 20
click at [304, 182] on input "*" at bounding box center [362, 177] width 171 height 20
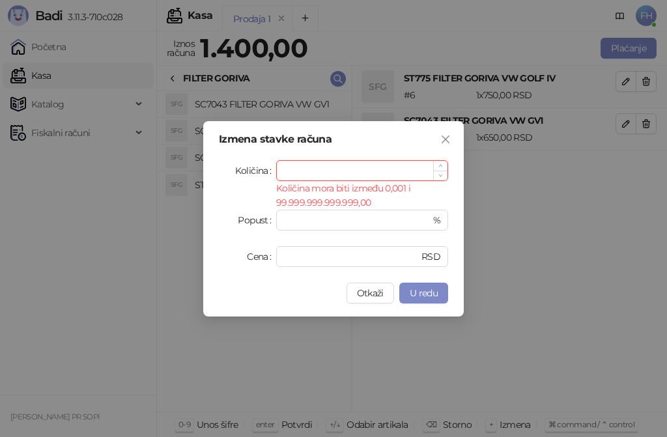
type input "*"
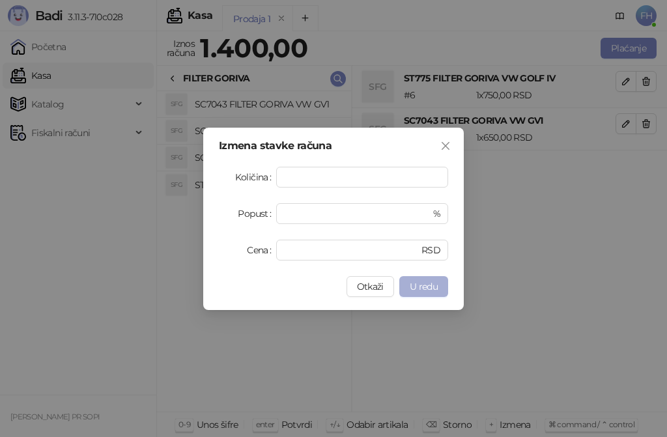
click at [432, 285] on span "U redu" at bounding box center [424, 287] width 28 height 12
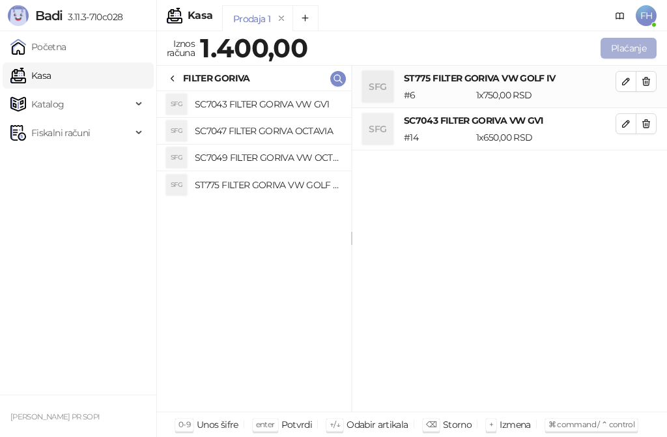
click at [618, 47] on button "Plaćanje" at bounding box center [629, 48] width 56 height 21
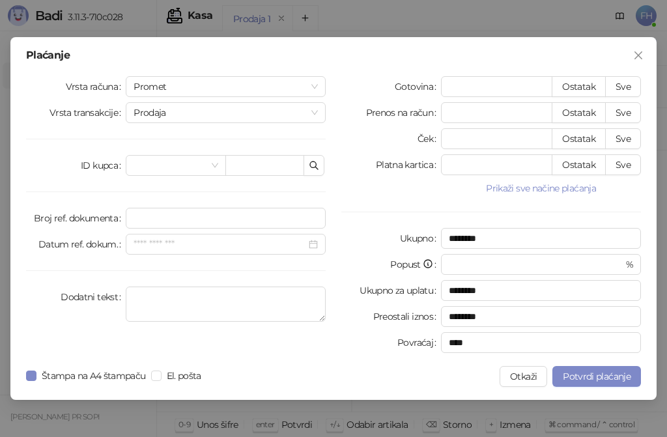
click at [343, 72] on div "Plaćanje Vrsta računa Promet Vrsta transakcije Prodaja ID kupca Broj ref. dokum…" at bounding box center [333, 218] width 647 height 363
click at [625, 85] on button "Sve" at bounding box center [623, 86] width 36 height 21
type input "****"
drag, startPoint x: 489, startPoint y: 88, endPoint x: 440, endPoint y: 84, distance: 49.7
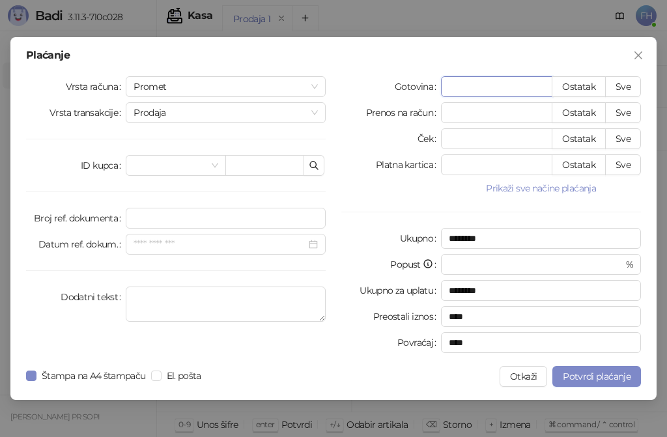
click at [440, 84] on div "Gotovina **** Ostatak Sve" at bounding box center [492, 86] width 300 height 21
type input "*"
type input "********"
type input "**"
type input "********"
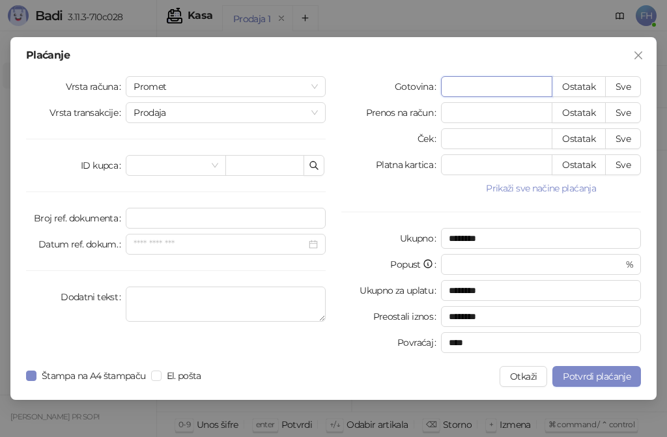
type input "***"
type input "********"
type input "****"
type input "******"
type input "****"
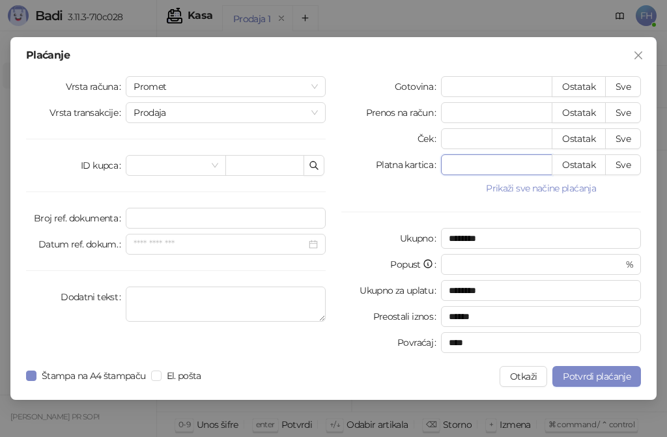
drag, startPoint x: 471, startPoint y: 168, endPoint x: 439, endPoint y: 167, distance: 31.3
click at [439, 167] on div "Platna kartica * Ostatak Sve" at bounding box center [492, 164] width 300 height 21
type input "*"
type input "******"
type input "**"
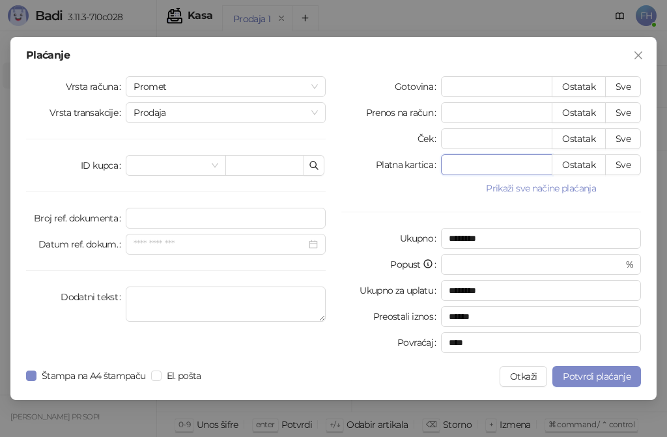
type input "******"
type input "***"
type input "****"
drag, startPoint x: 501, startPoint y: 166, endPoint x: 433, endPoint y: 162, distance: 67.9
click at [433, 162] on div "Platna kartica *** Ostatak Sve" at bounding box center [492, 164] width 300 height 21
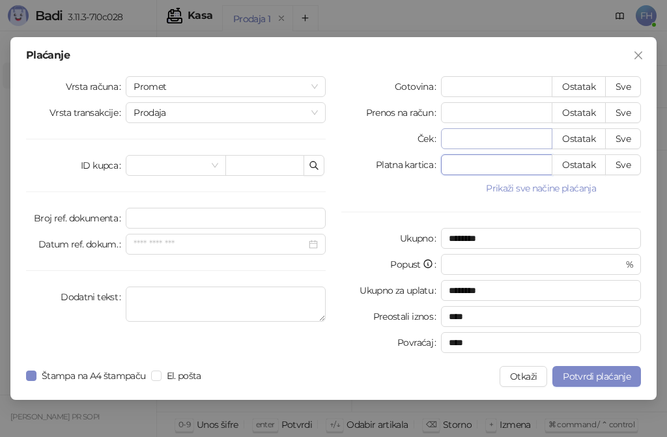
type input "******"
drag, startPoint x: 463, startPoint y: 87, endPoint x: 437, endPoint y: 90, distance: 26.2
click at [437, 90] on div "Gotovina **** Ostatak Sve" at bounding box center [492, 86] width 300 height 21
type input "********"
click at [617, 86] on button "Sve" at bounding box center [623, 86] width 36 height 21
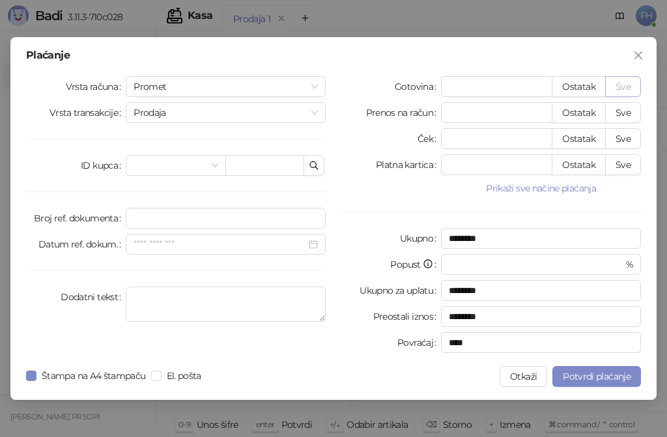
type input "****"
type input "*"
type input "****"
click at [499, 58] on div "Plaćanje" at bounding box center [333, 55] width 615 height 10
click at [601, 372] on span "Potvrdi plaćanje" at bounding box center [597, 377] width 68 height 12
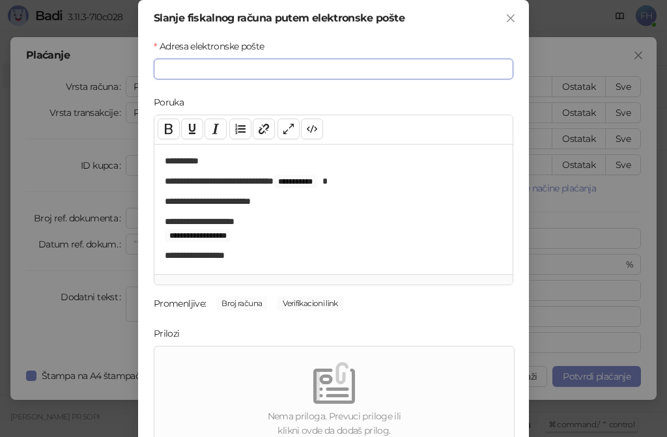
click at [190, 66] on input "Adresa elektronske pošte" at bounding box center [334, 69] width 360 height 21
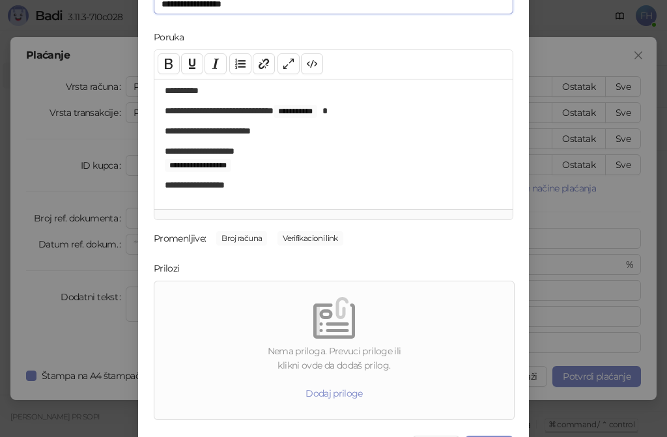
scroll to position [98, 0]
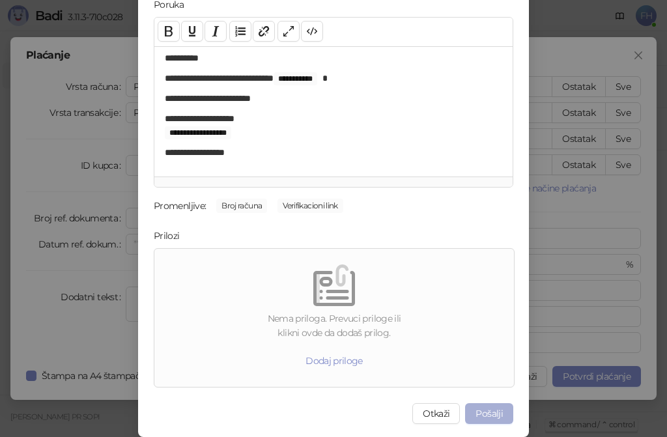
type input "**********"
click at [483, 407] on button "Pošalji" at bounding box center [489, 413] width 48 height 21
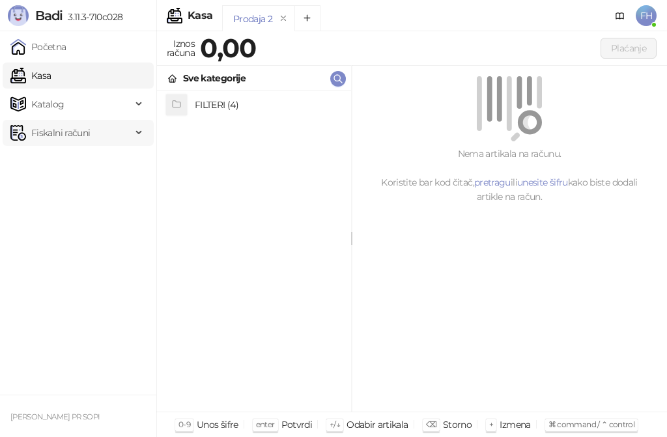
click at [62, 136] on span "Fiskalni računi" at bounding box center [60, 133] width 59 height 26
click at [65, 164] on link "Izdati računi" at bounding box center [51, 162] width 71 height 26
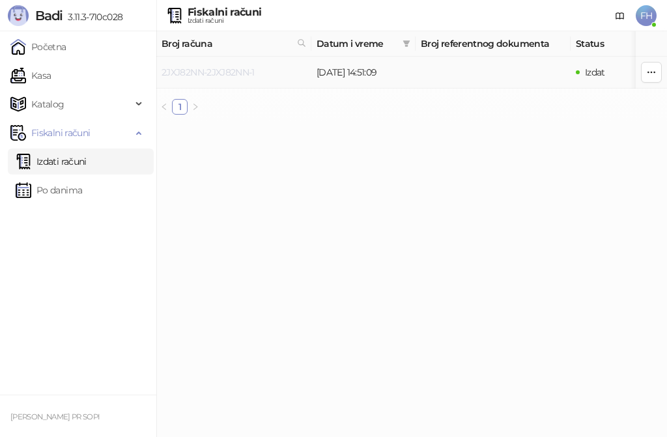
click at [225, 70] on link "2JXJ82NN-2JXJ82NN-1" at bounding box center [208, 72] width 93 height 12
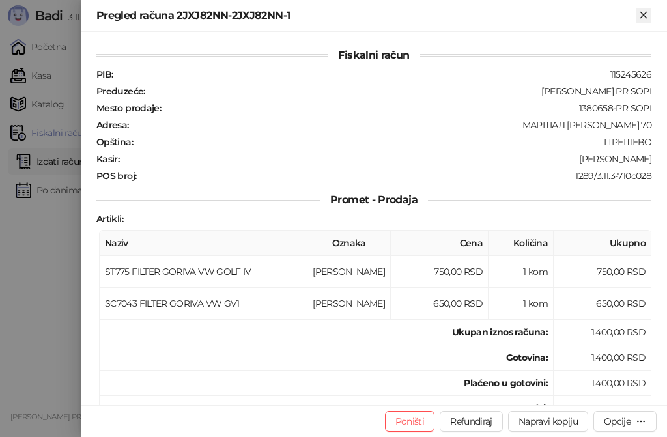
click at [641, 12] on icon "Zatvori" at bounding box center [644, 15] width 12 height 12
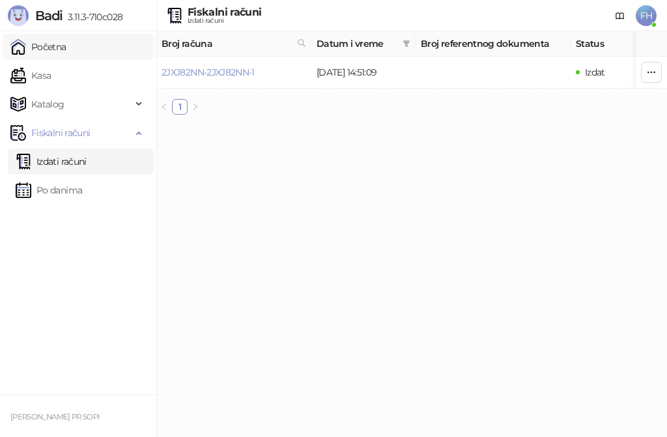
click at [55, 47] on link "Početna" at bounding box center [38, 47] width 56 height 26
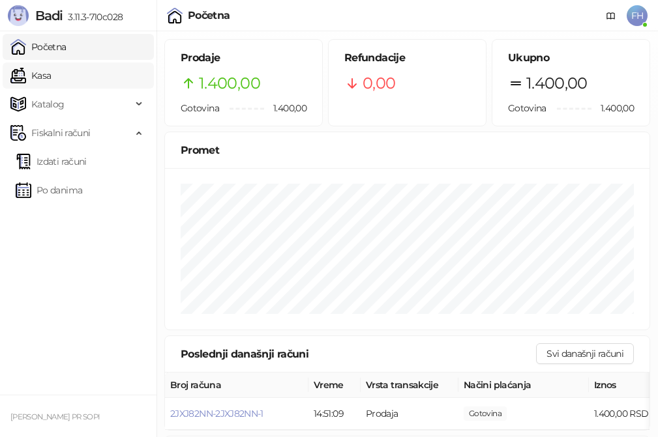
click at [51, 73] on link "Kasa" at bounding box center [30, 76] width 40 height 26
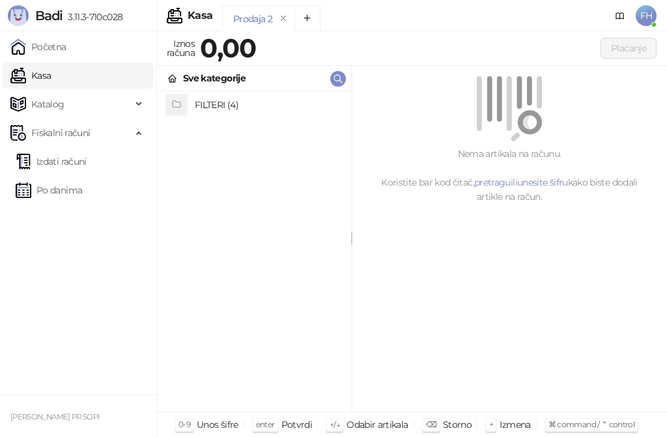
click at [211, 106] on h4 "FILTERI (4)" at bounding box center [268, 105] width 146 height 21
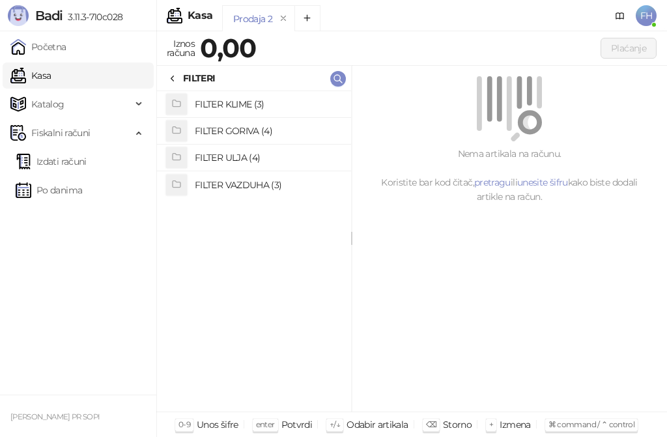
click at [229, 269] on div "FILTER KLIME (3) FILTER GORIVA (4) FILTER ULJA (4) FILTER VAZDUHA (3)" at bounding box center [254, 251] width 194 height 321
click at [211, 248] on div "FILTER KLIME (3) FILTER GORIVA (4) FILTER ULJA (4) FILTER VAZDUHA (3)" at bounding box center [254, 251] width 194 height 321
